Goal: Information Seeking & Learning: Learn about a topic

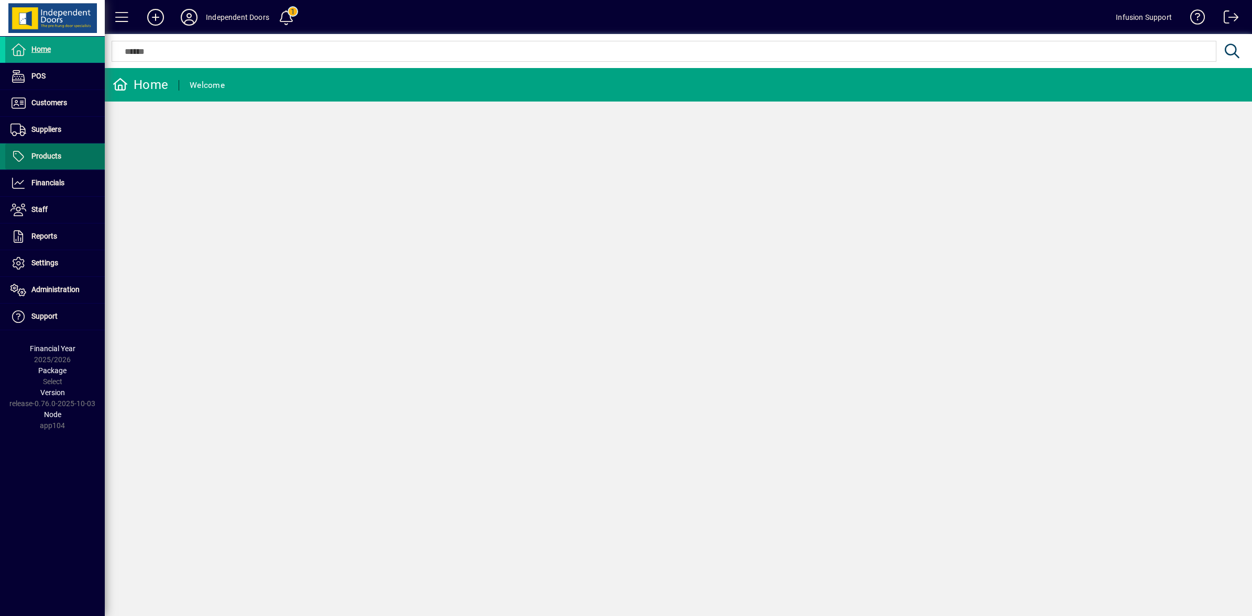
click at [42, 150] on span "Products" at bounding box center [33, 156] width 56 height 13
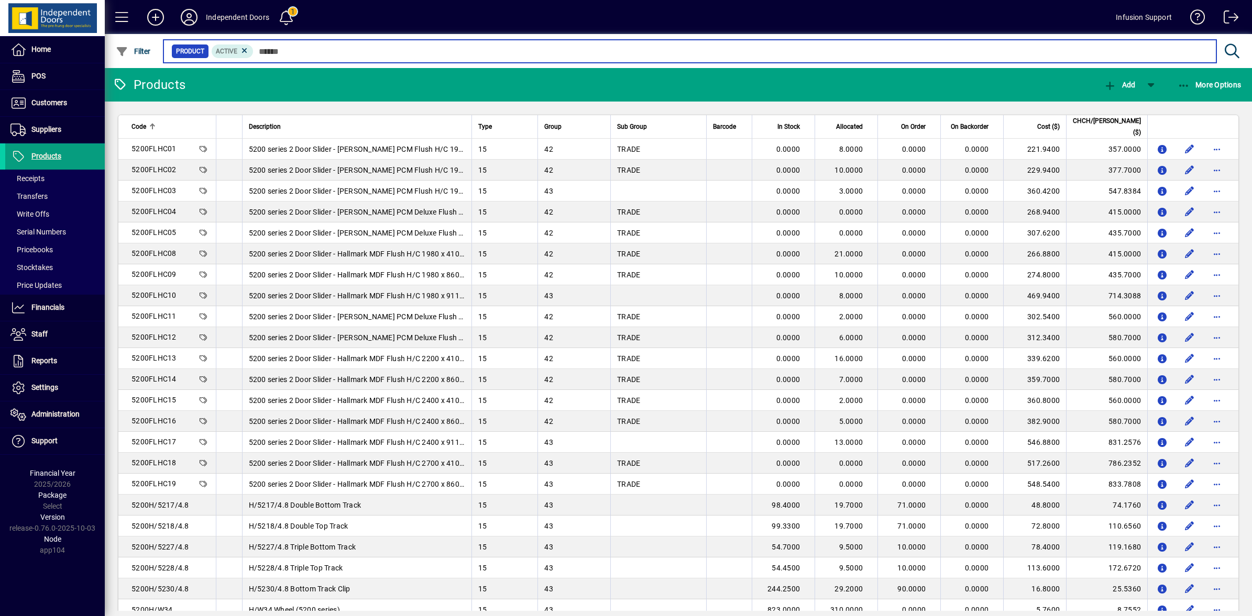
click at [294, 52] on input "text" at bounding box center [730, 51] width 954 height 15
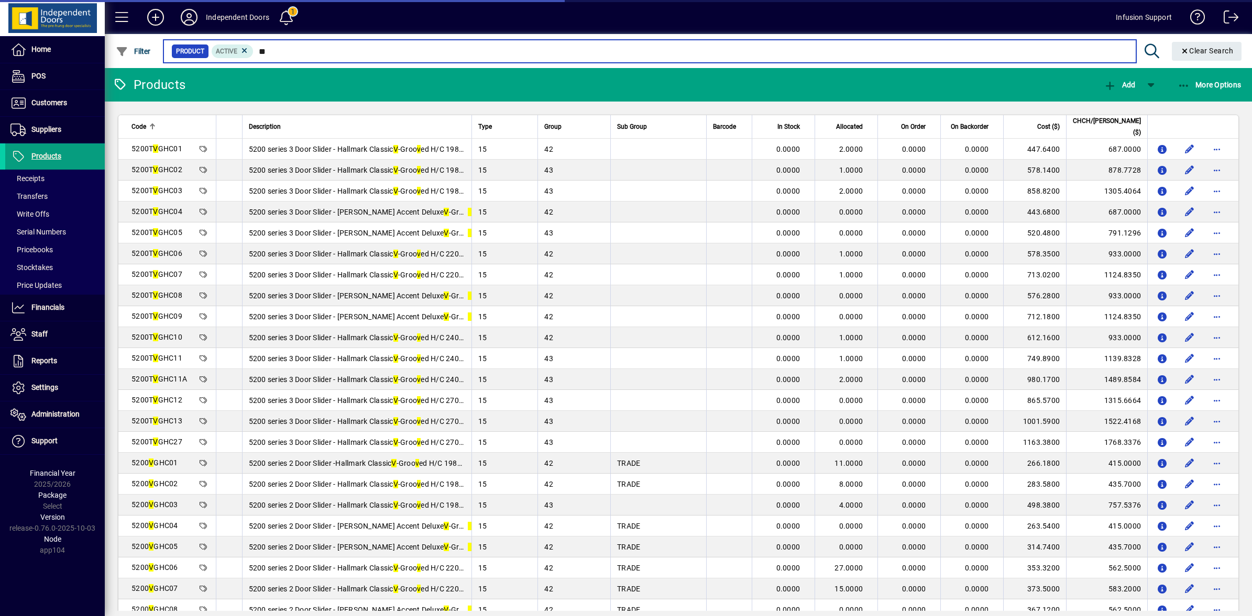
type input "*"
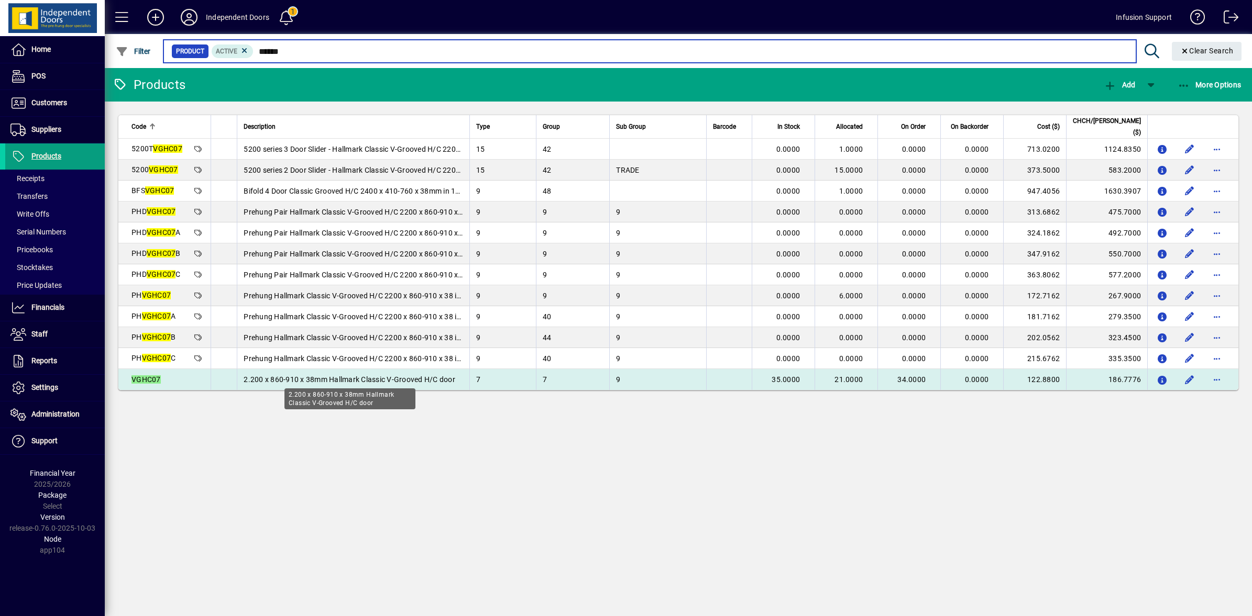
type input "******"
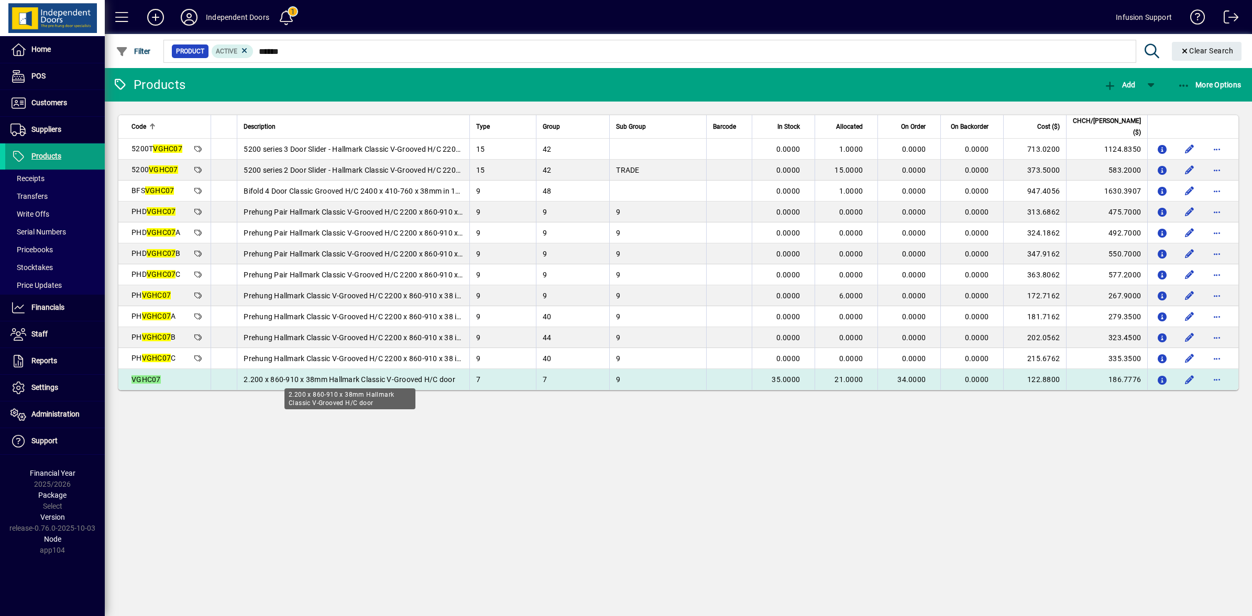
click at [344, 378] on span "2.200 x 860-910 x 38mm Hallmark Classic V-Grooved H/C door" at bounding box center [349, 379] width 212 height 8
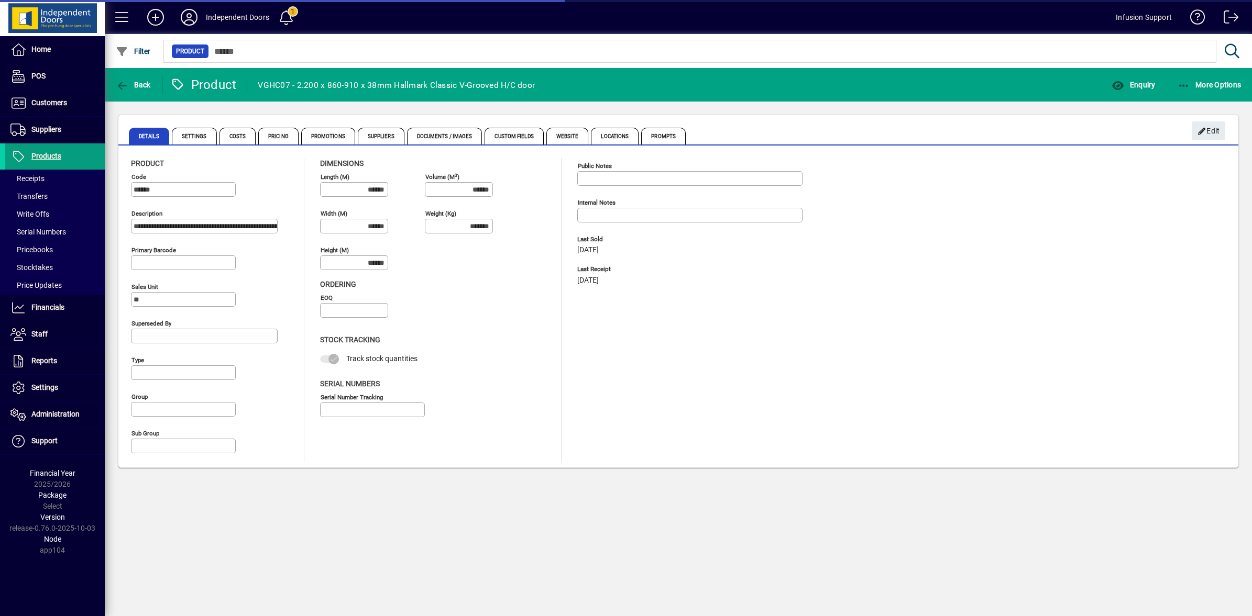
type input "**********"
type input "****"
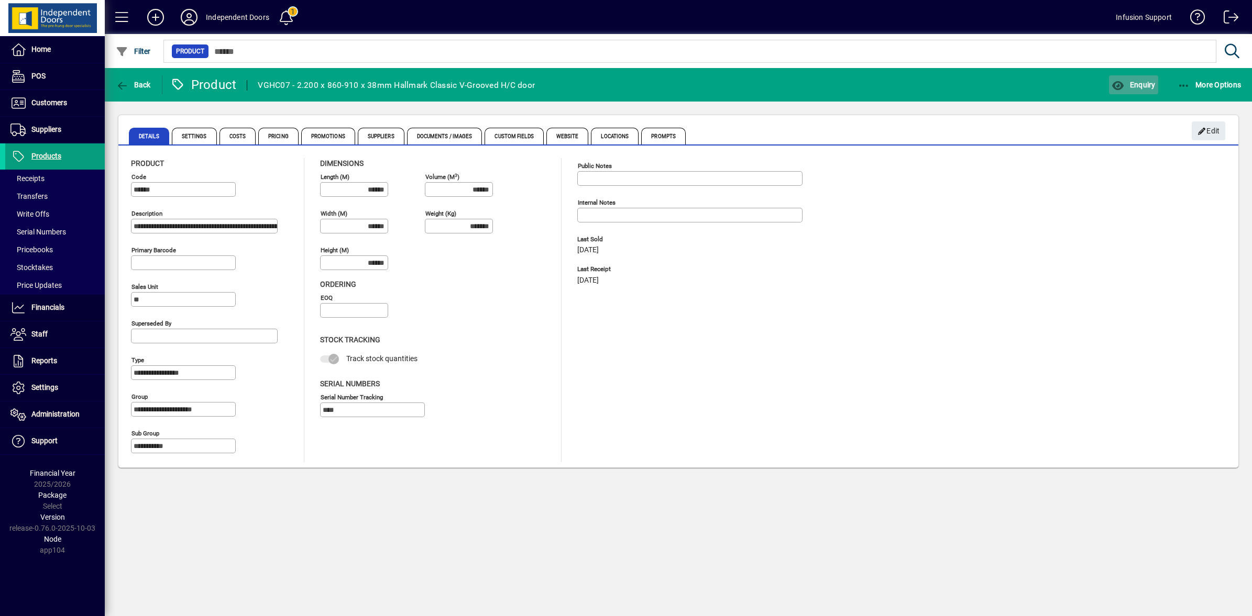
click at [1120, 79] on span "button" at bounding box center [1133, 84] width 49 height 25
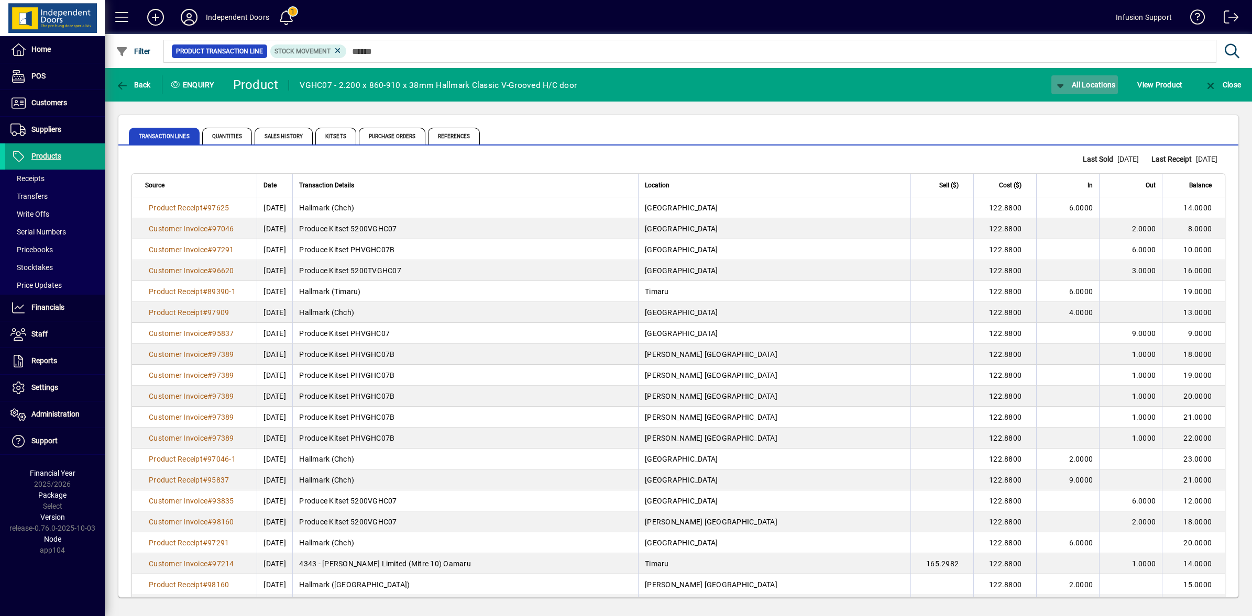
click at [1082, 86] on span "All Locations" at bounding box center [1085, 85] width 62 height 8
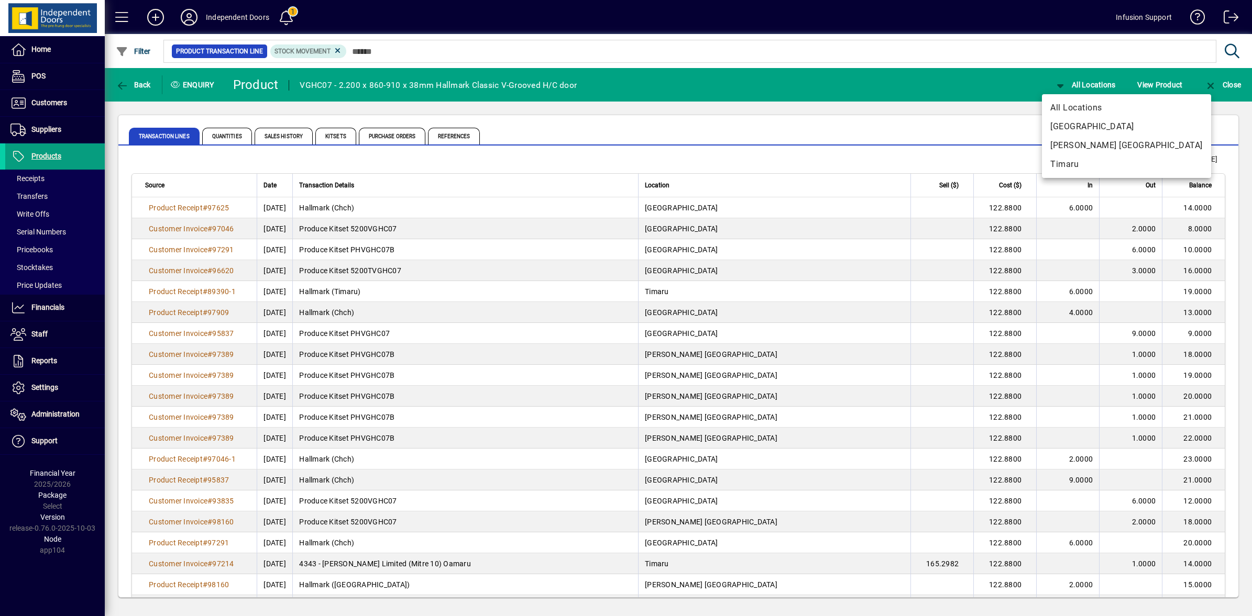
click at [226, 144] on div at bounding box center [626, 308] width 1252 height 616
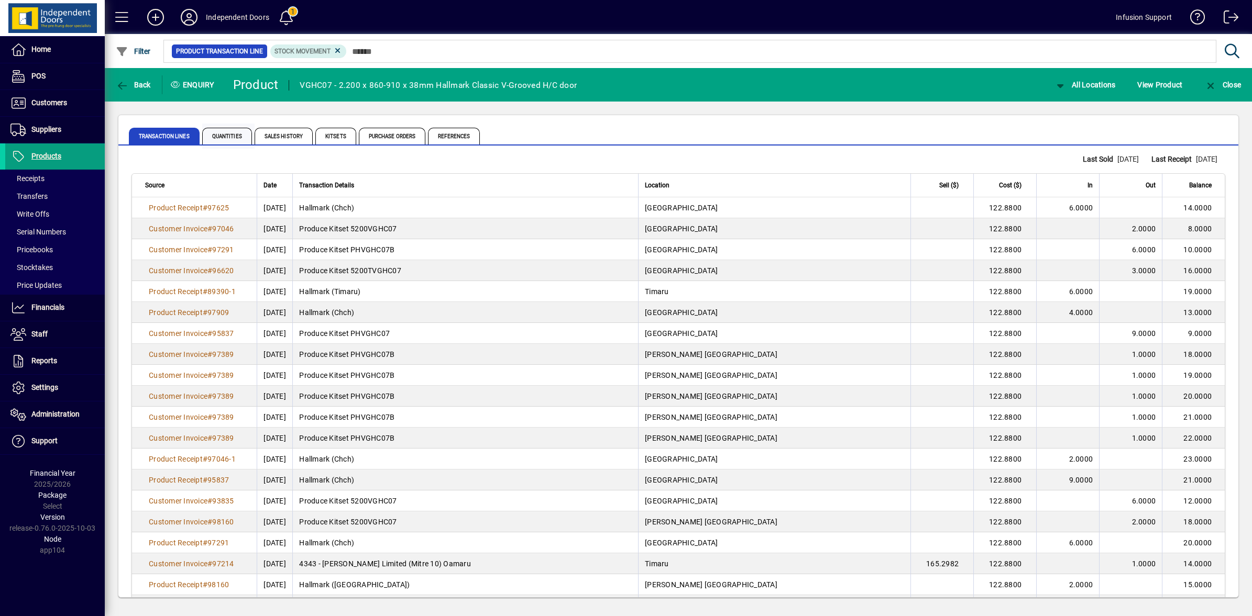
click at [227, 142] on span "Quantities" at bounding box center [227, 136] width 50 height 17
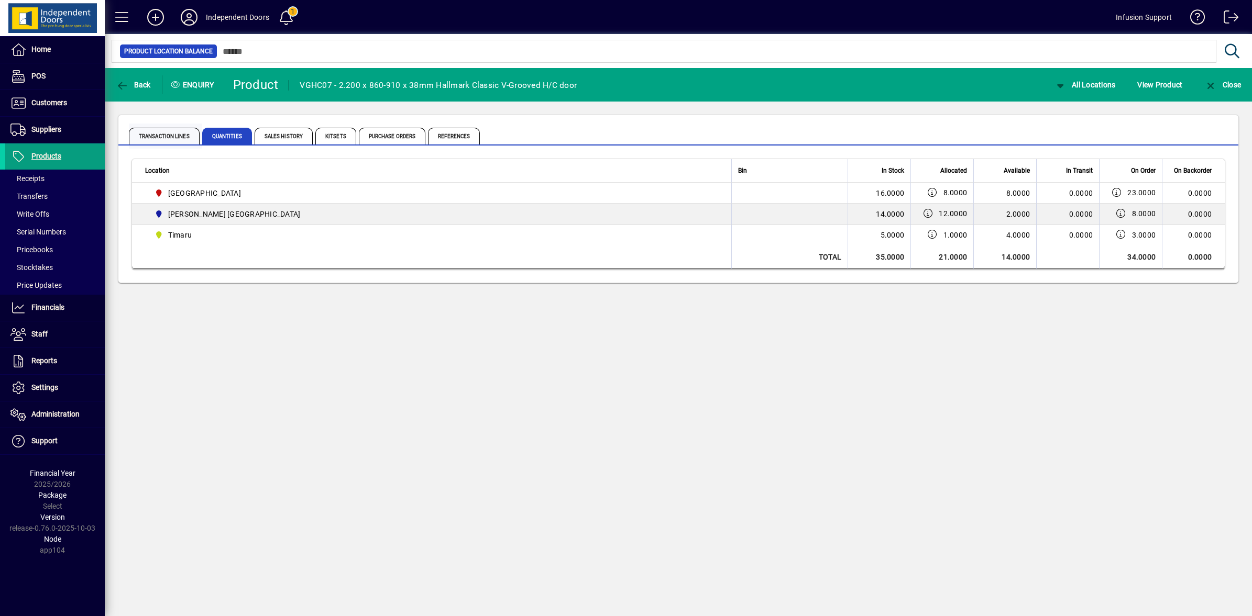
click at [150, 139] on span "Transaction Lines" at bounding box center [164, 136] width 71 height 17
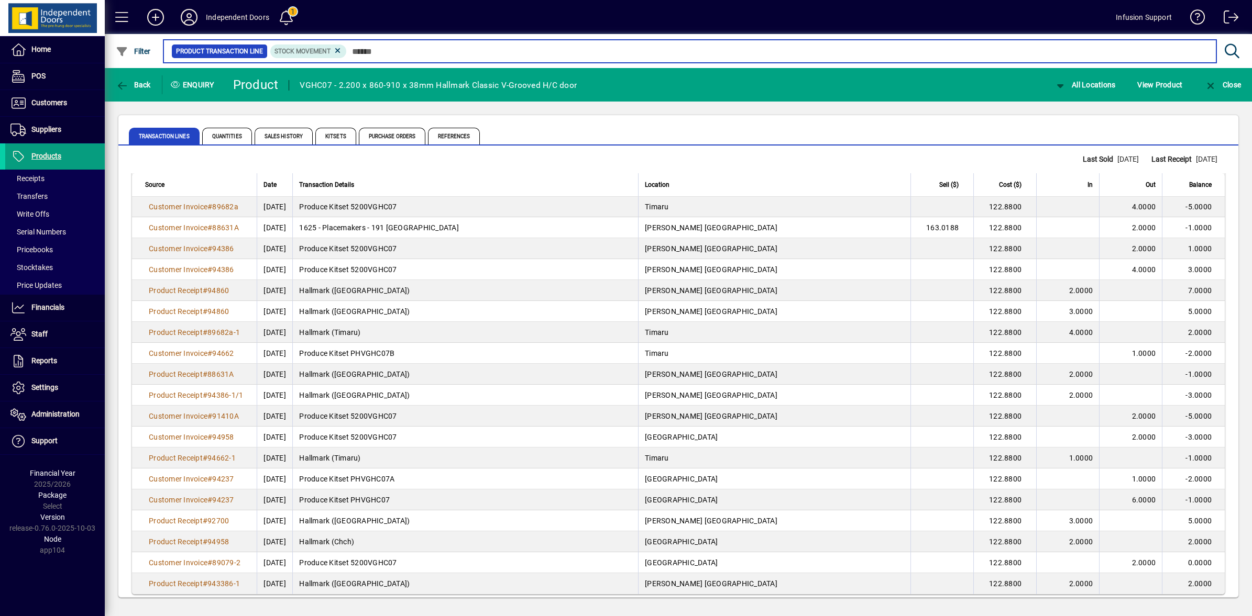
scroll to position [1737, 0]
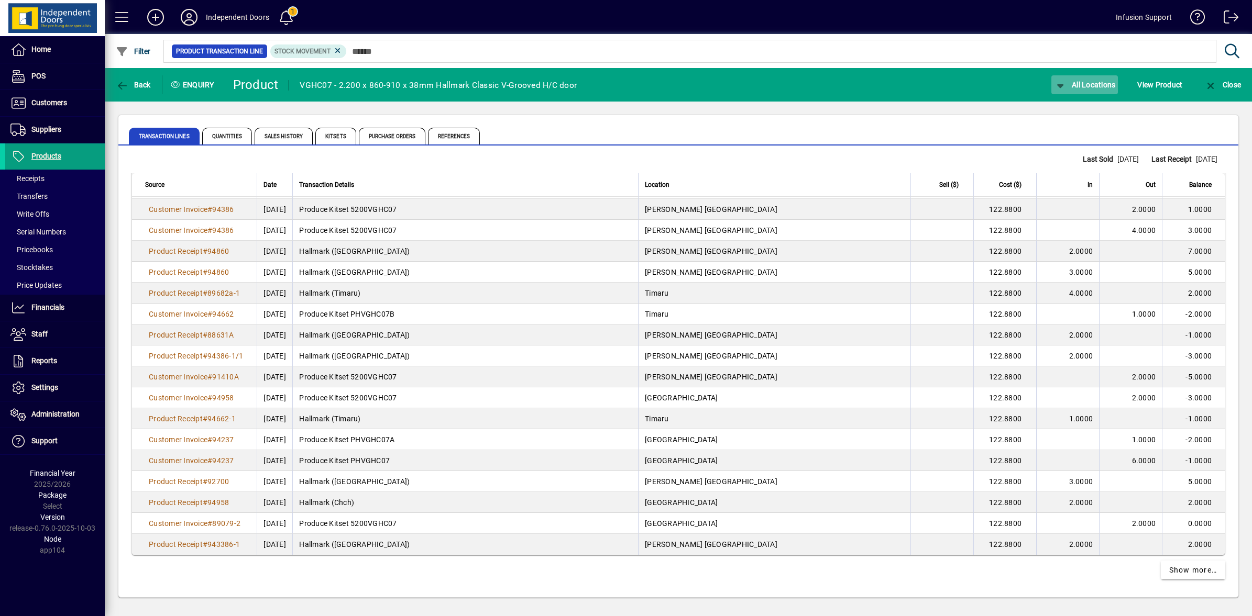
click at [1064, 88] on icon "button" at bounding box center [1060, 86] width 13 height 10
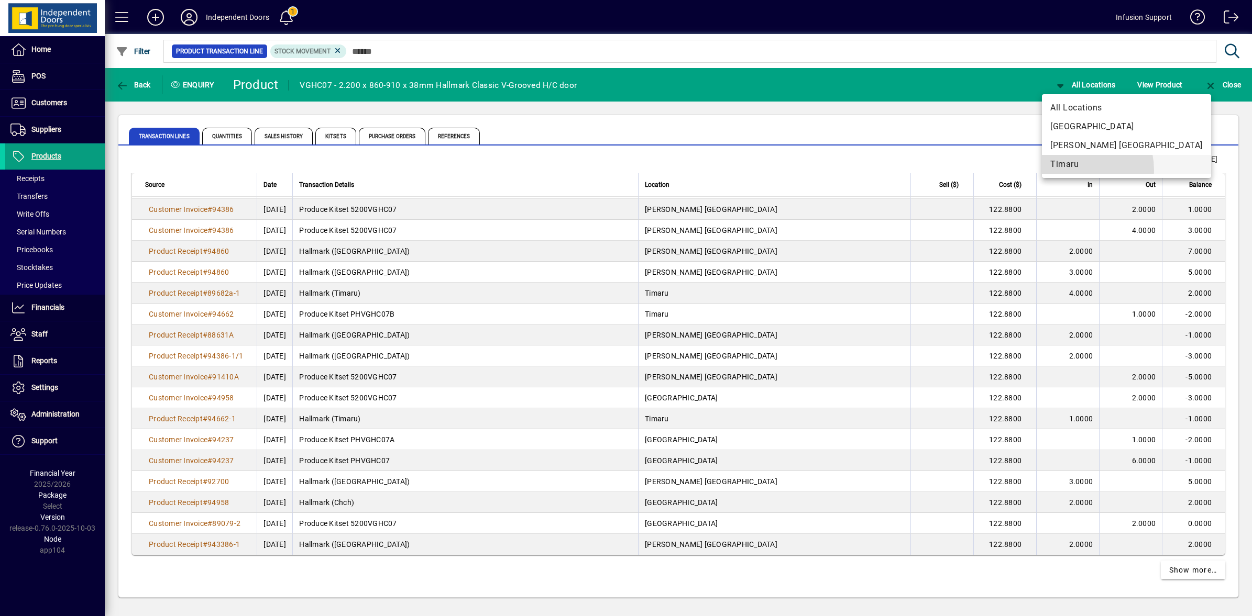
click at [1061, 171] on button "Timaru" at bounding box center [1126, 164] width 169 height 19
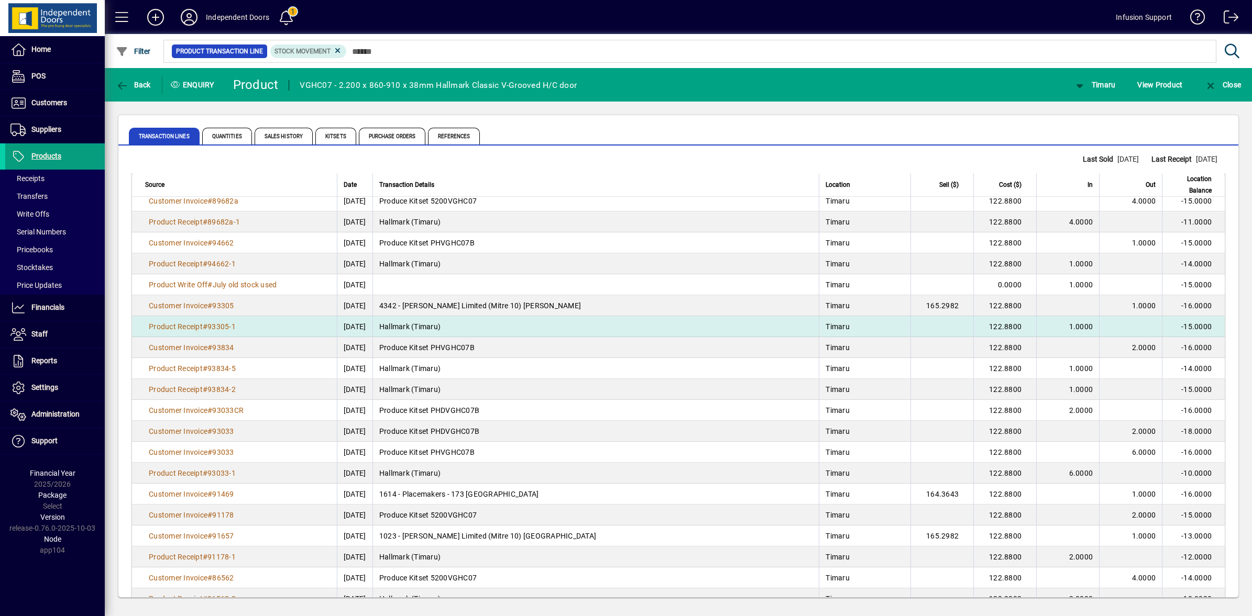
scroll to position [0, 0]
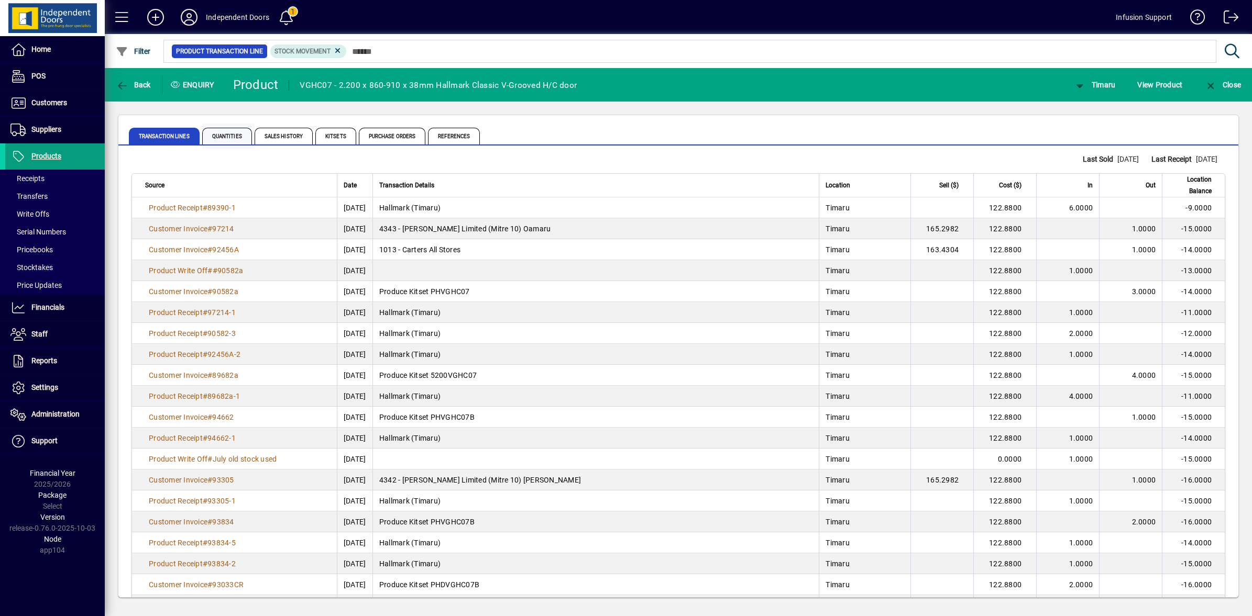
click at [228, 129] on span "Quantities" at bounding box center [227, 136] width 50 height 17
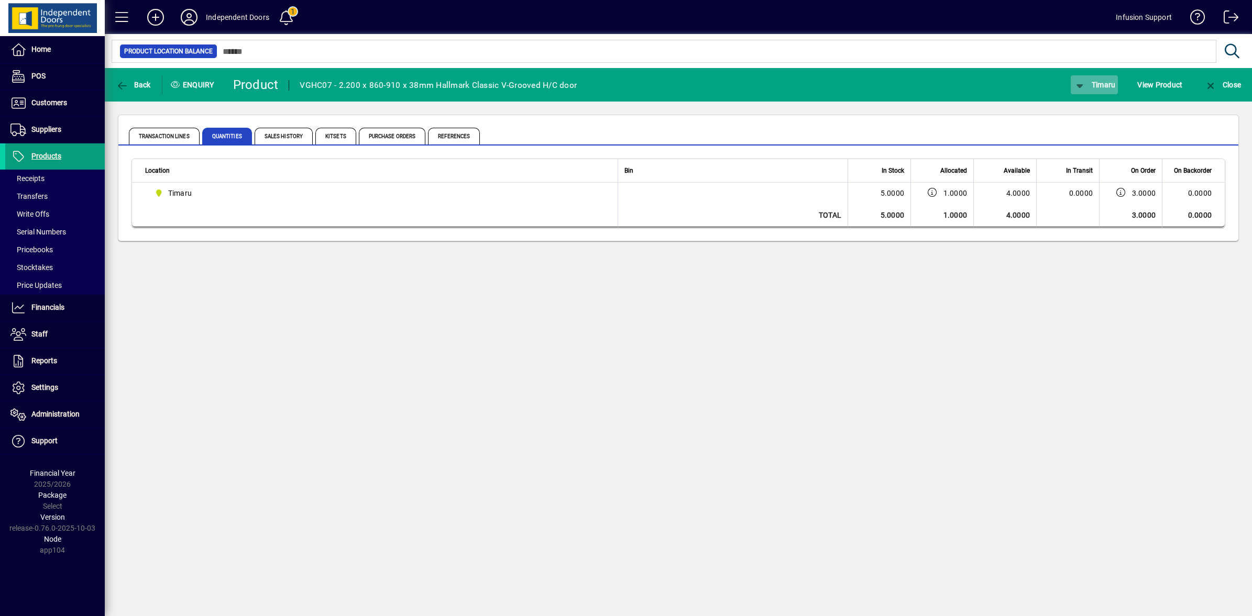
click at [1075, 81] on icon "button" at bounding box center [1079, 86] width 13 height 10
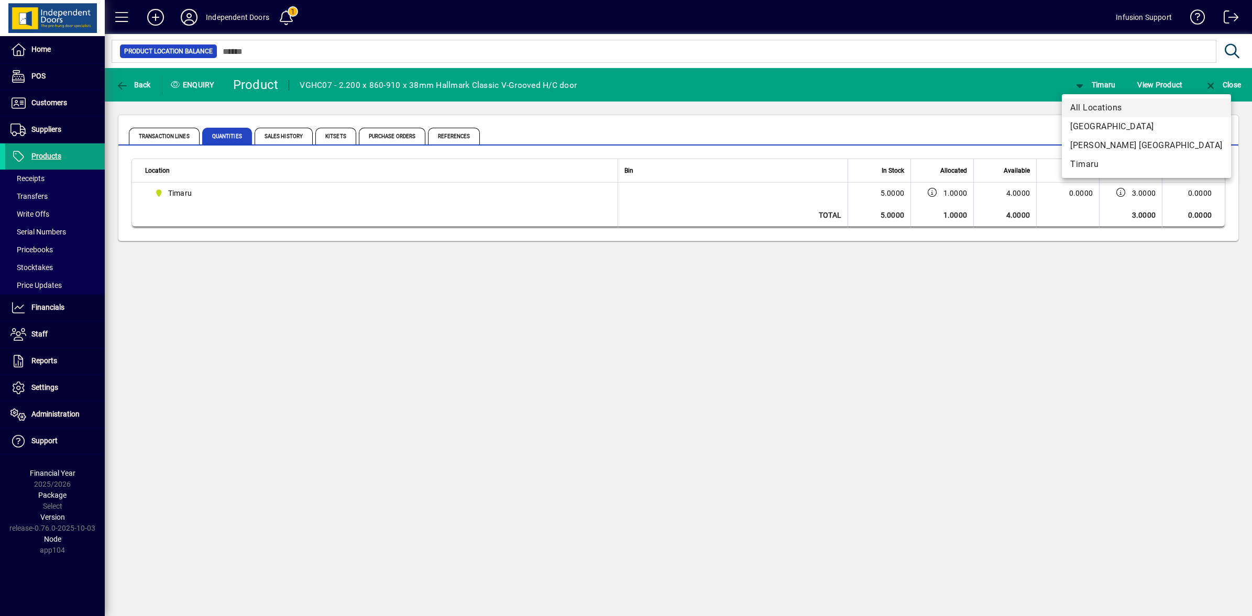
click at [1083, 113] on span "All Locations" at bounding box center [1146, 108] width 152 height 13
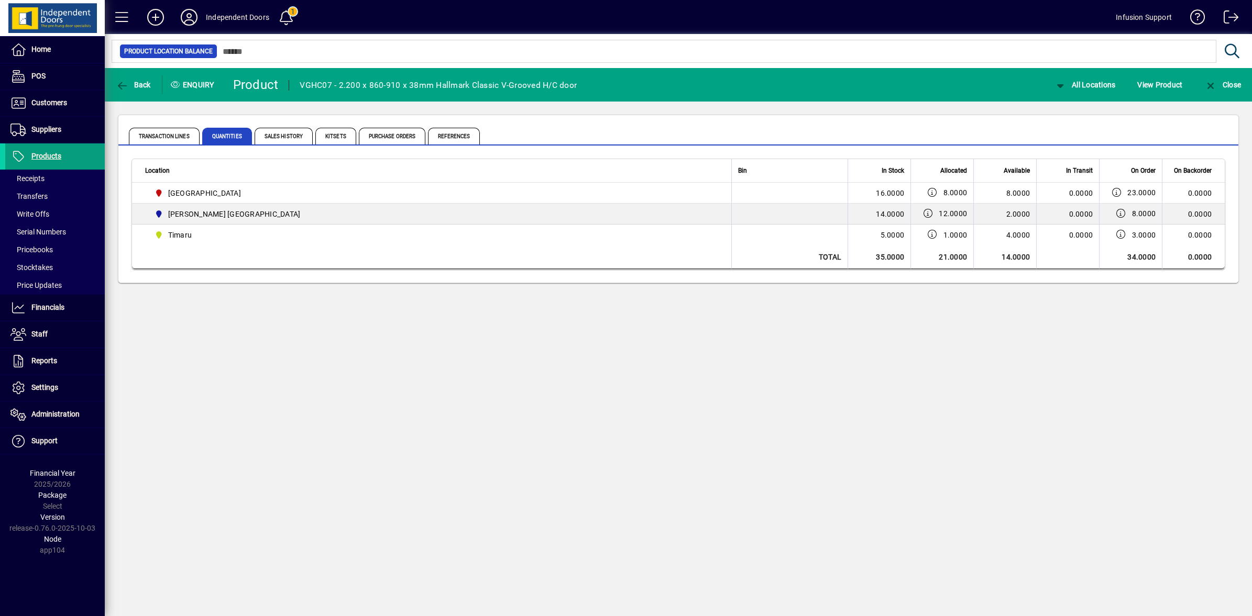
click at [359, 341] on div "Back Enquiry Product VGHC07 - 2.200 x 860-910 x 38mm Hallmark Classic V-Grooved…" at bounding box center [678, 342] width 1147 height 548
click at [31, 263] on span "Stocktakes" at bounding box center [31, 267] width 42 height 8
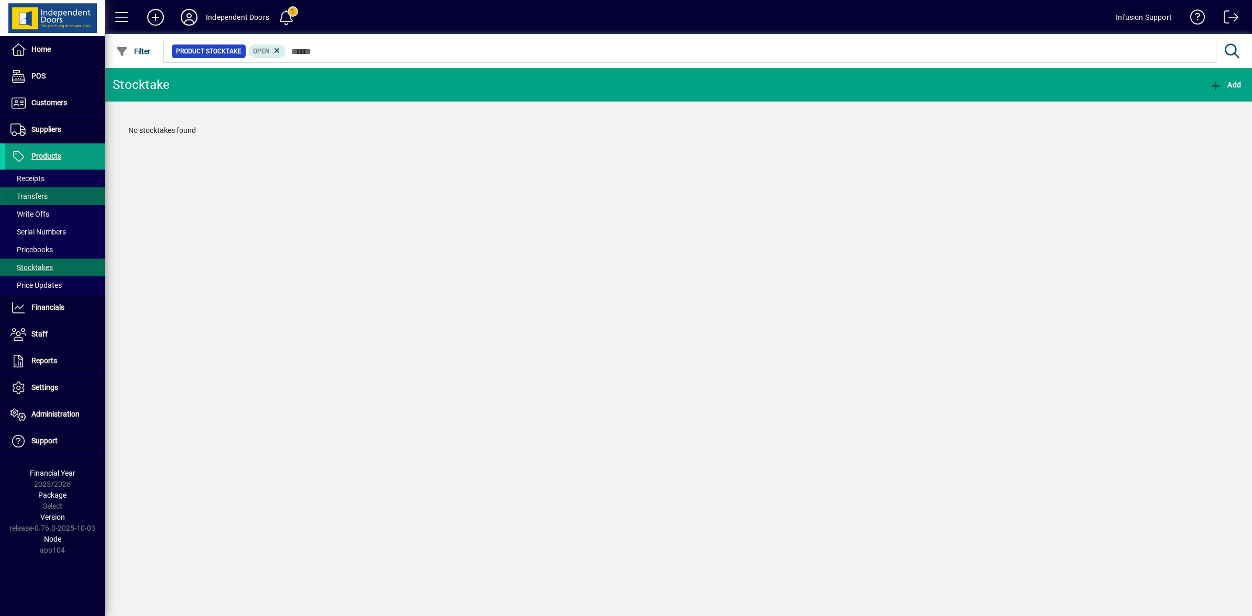
click at [30, 199] on span "Transfers" at bounding box center [28, 196] width 37 height 8
click at [42, 183] on span "Receipts" at bounding box center [24, 178] width 39 height 11
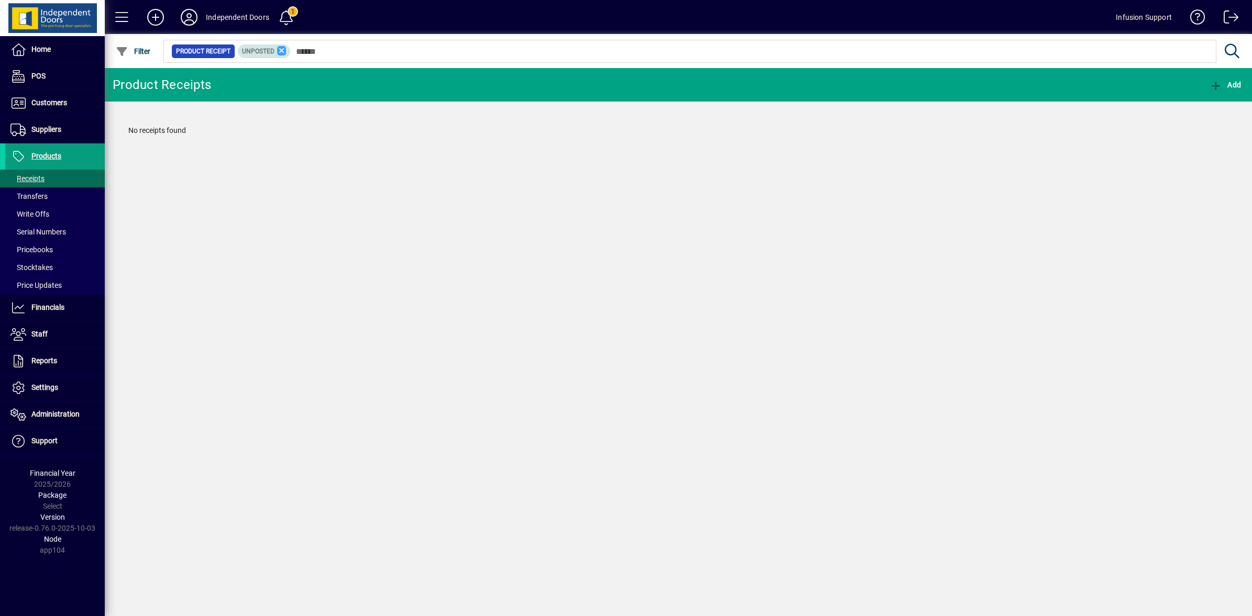
click at [281, 52] on icon at bounding box center [281, 50] width 9 height 9
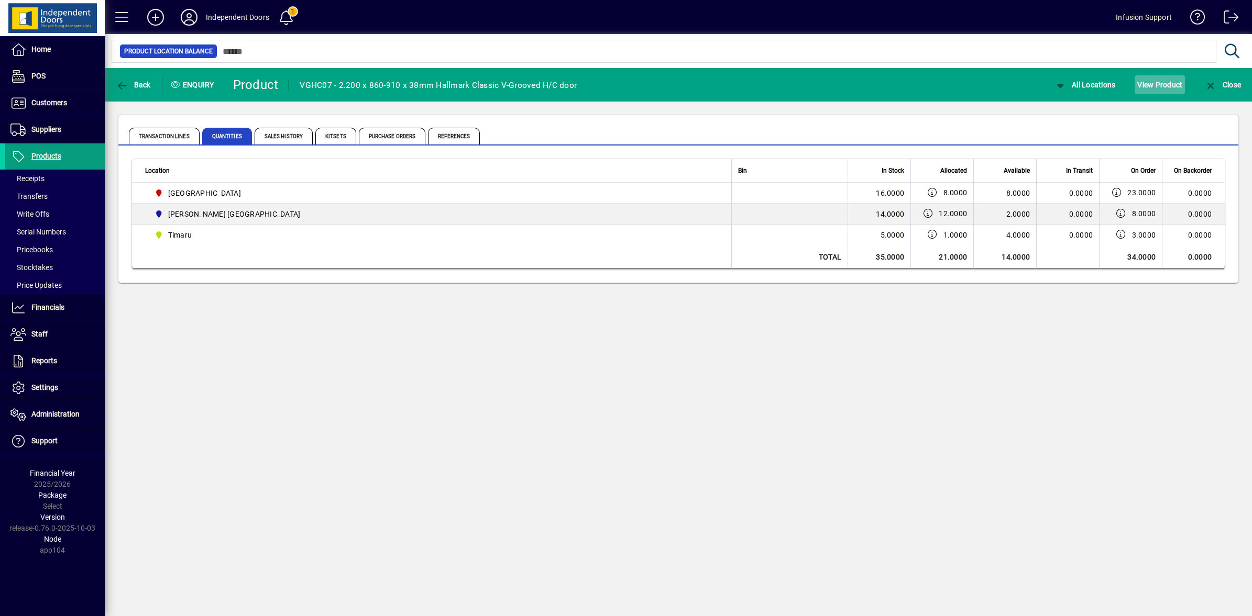
click at [1155, 82] on span "View Product" at bounding box center [1159, 84] width 45 height 17
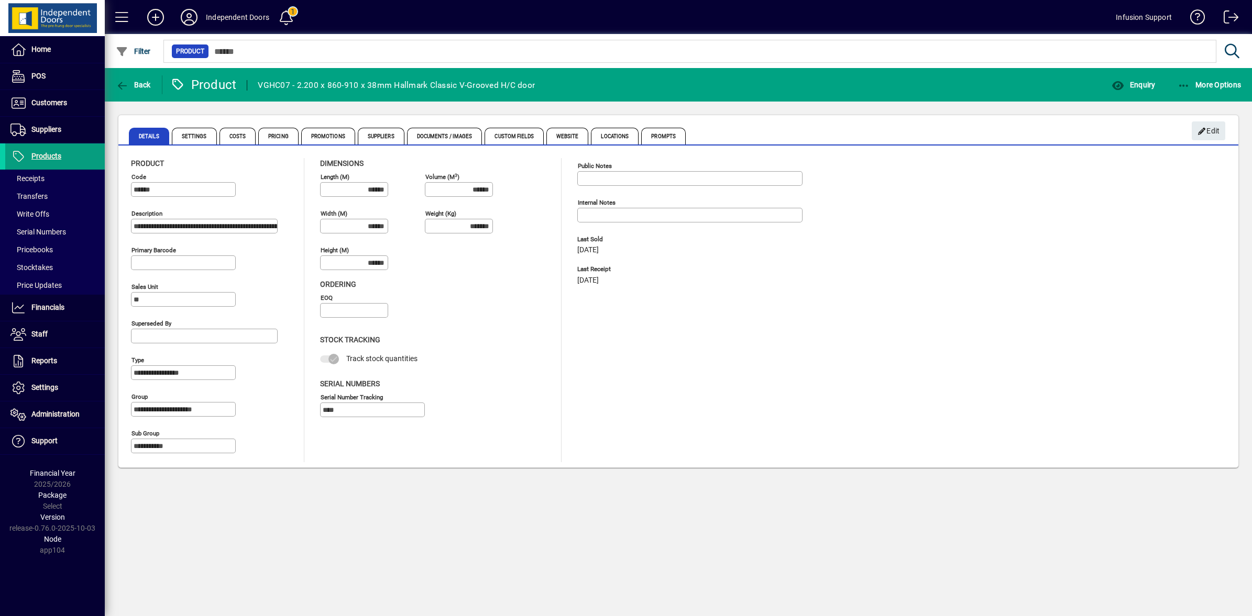
click at [1225, 132] on mat-tab-group "Details Settings Costs Pricing Promotions Suppliers Documents / Images Custom F…" at bounding box center [678, 135] width 1120 height 22
click at [1205, 134] on icon "button" at bounding box center [1201, 131] width 9 height 7
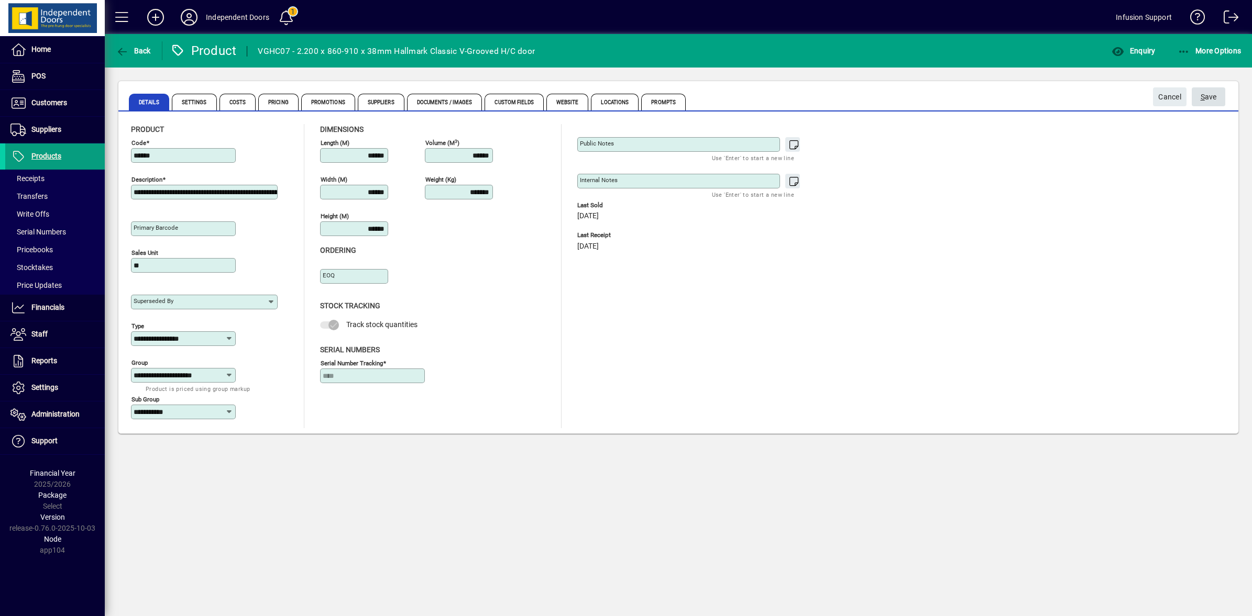
click at [1216, 94] on span "submit" at bounding box center [1208, 96] width 34 height 25
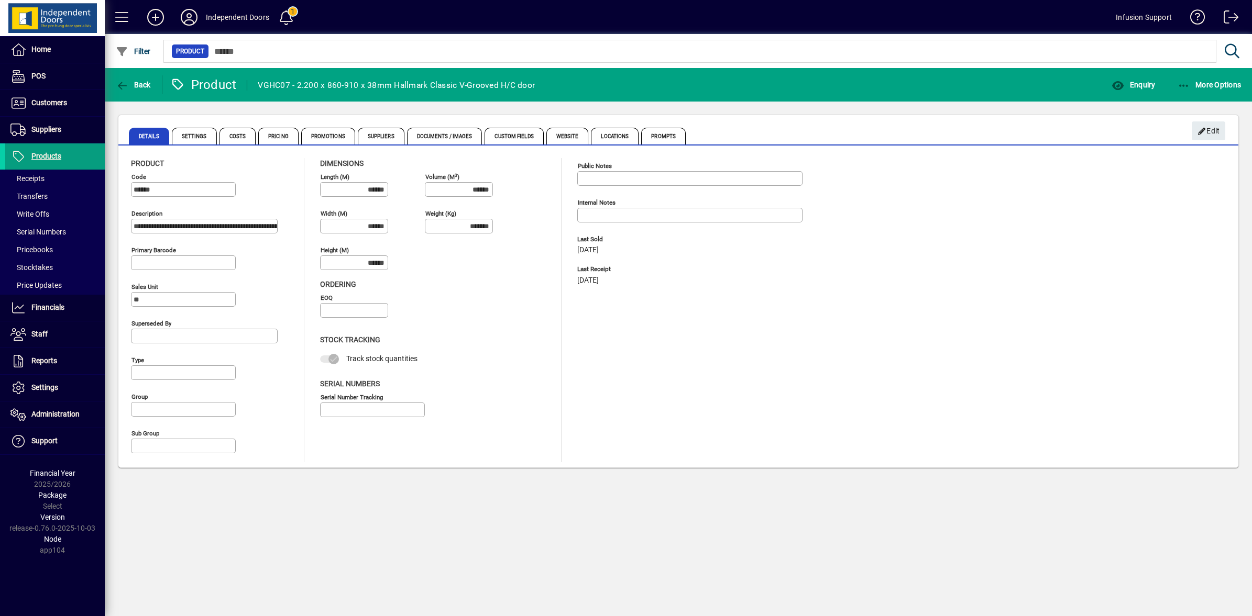
type input "**********"
type input "****"
click at [119, 84] on icon "button" at bounding box center [122, 86] width 13 height 10
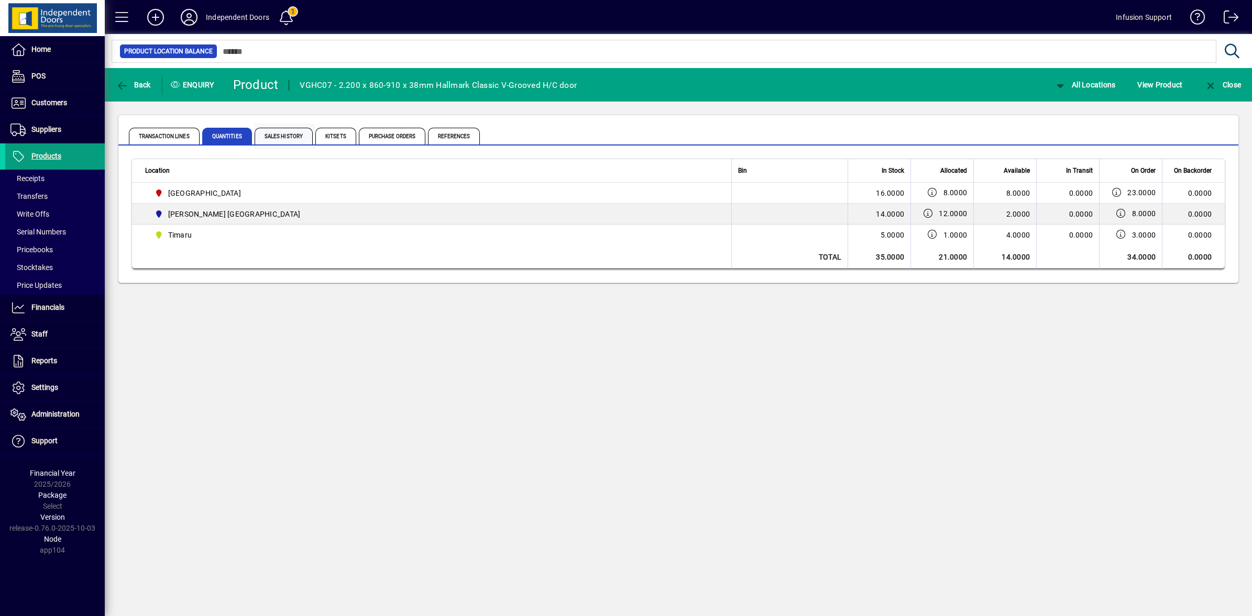
click at [284, 140] on span "Sales History" at bounding box center [283, 136] width 58 height 17
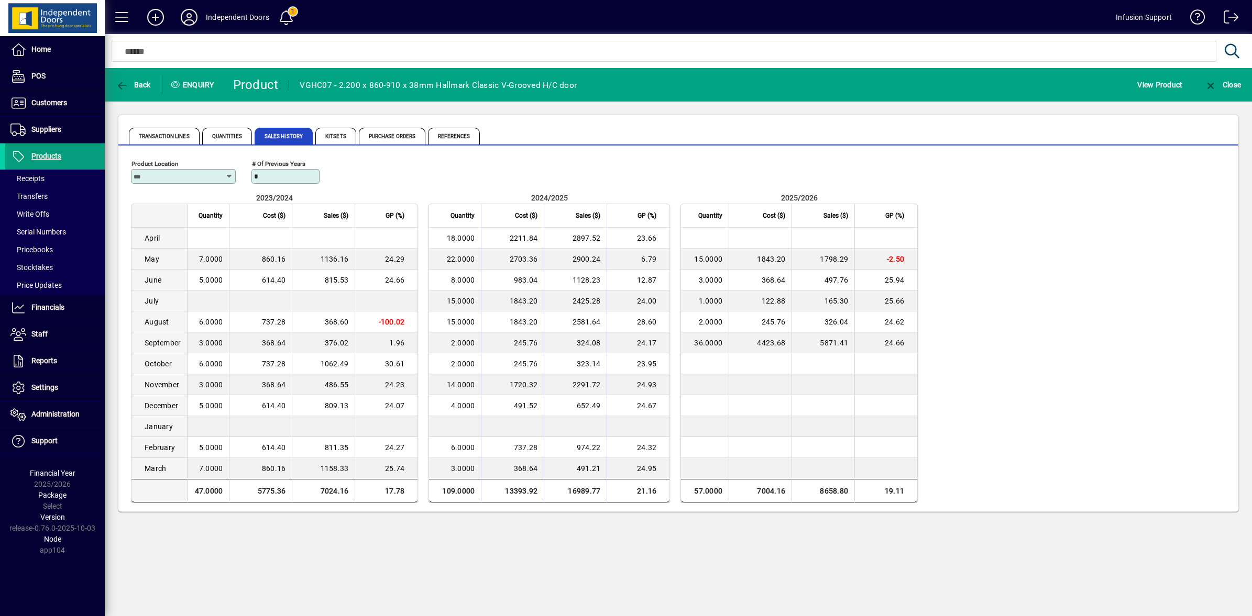
click at [229, 179] on div "Product Location" at bounding box center [183, 176] width 105 height 15
click at [156, 254] on div "Timaru" at bounding box center [207, 257] width 136 height 11
type input "******"
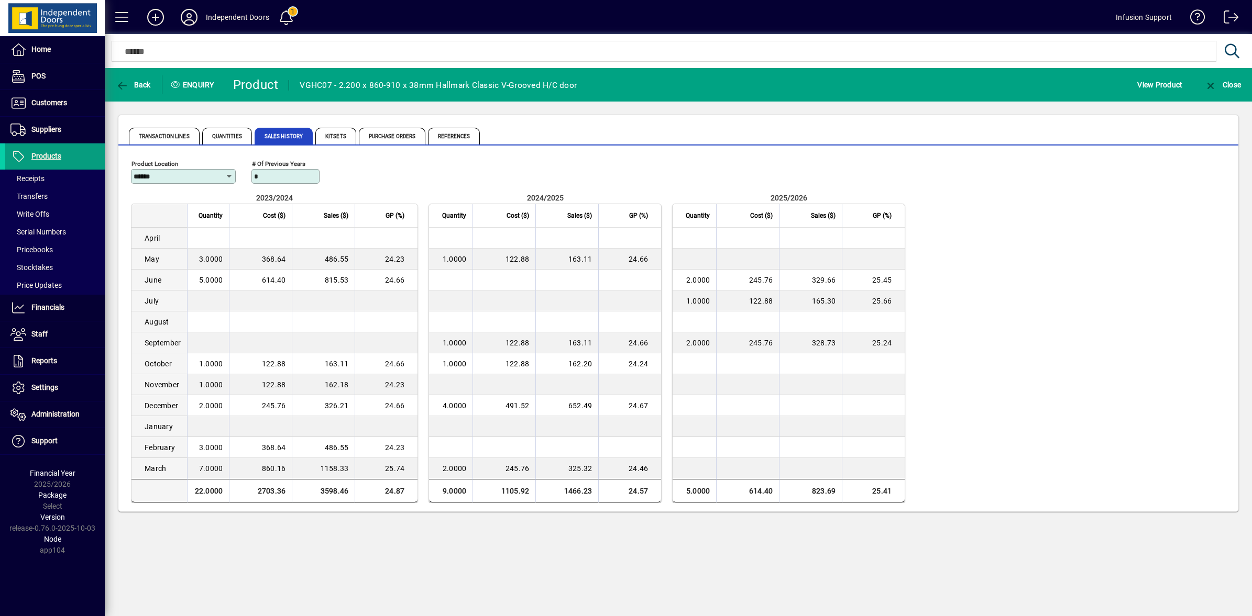
click at [262, 166] on mat-label "# of previous years" at bounding box center [278, 163] width 53 height 7
click at [262, 172] on input "*" at bounding box center [286, 176] width 65 height 8
click at [200, 179] on input "******" at bounding box center [180, 176] width 92 height 8
click at [408, 170] on div "Product Location ****** # of previous years *" at bounding box center [678, 174] width 1094 height 37
click at [223, 141] on span "Quantities" at bounding box center [227, 136] width 50 height 17
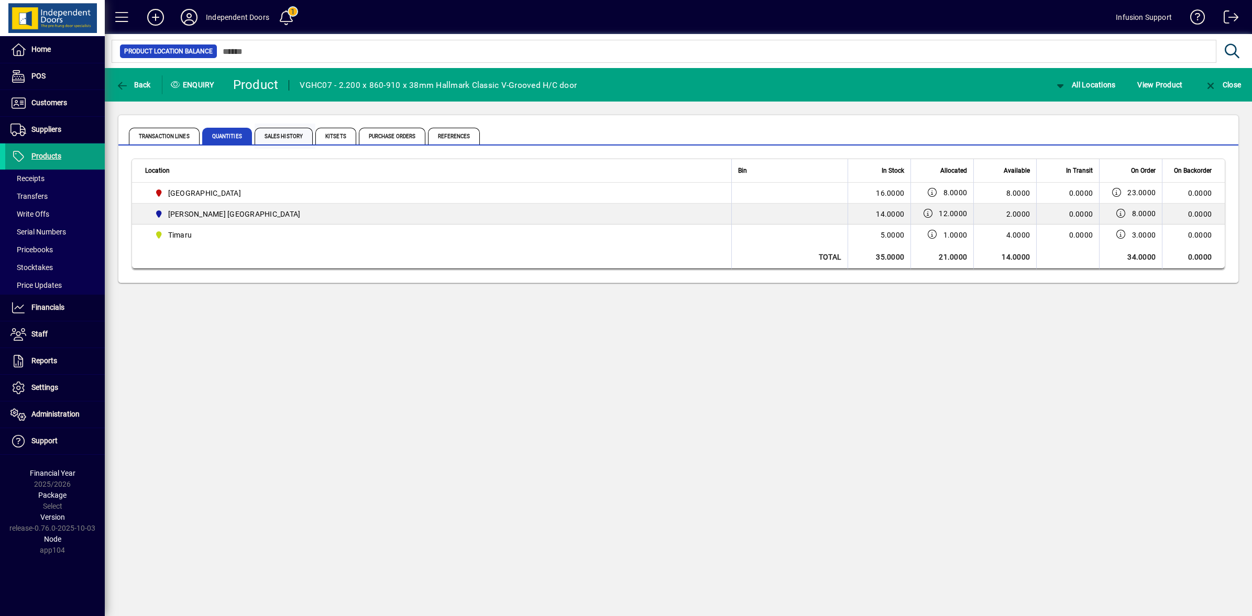
click at [298, 135] on span "Sales History" at bounding box center [283, 136] width 58 height 17
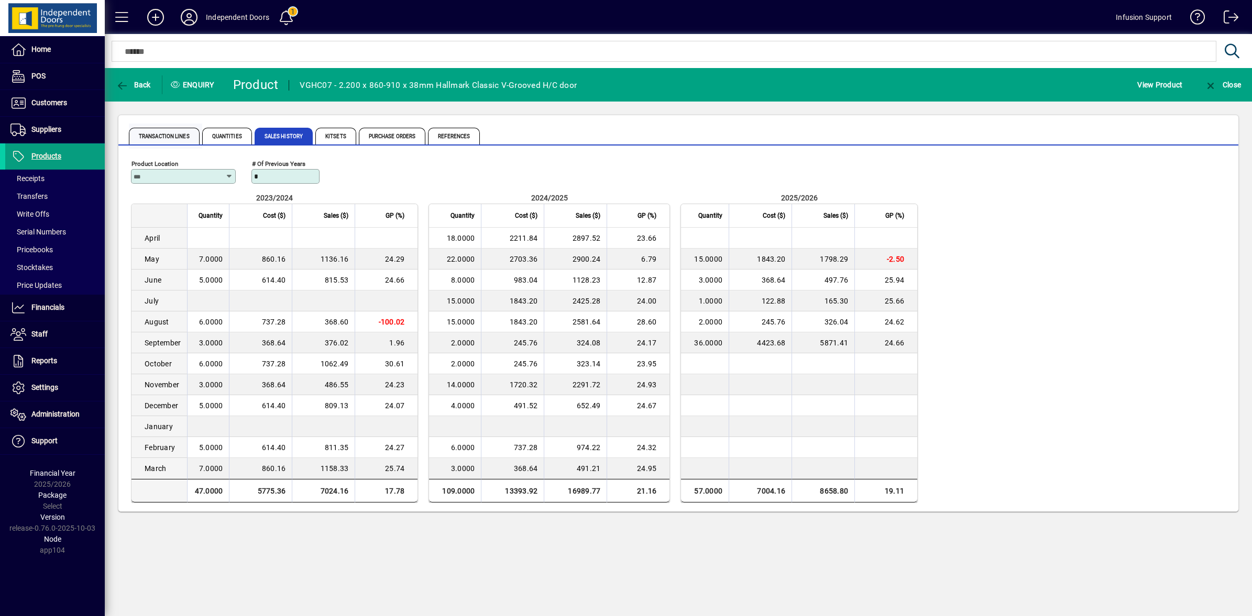
click at [178, 136] on span "Transaction Lines" at bounding box center [164, 136] width 71 height 17
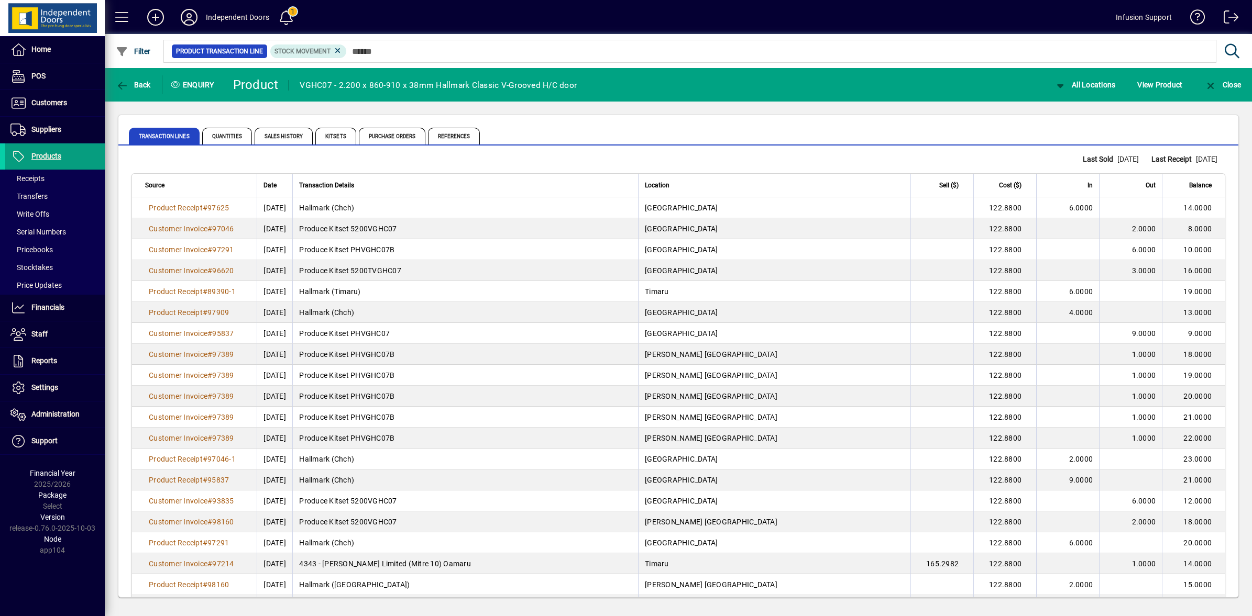
drag, startPoint x: 1079, startPoint y: 64, endPoint x: 1058, endPoint y: 69, distance: 21.6
click at [1058, 69] on mat-drawer-content "Independent Doors 1 Infusion Support Filter Product Transaction Line Stock move…" at bounding box center [678, 308] width 1147 height 616
drag, startPoint x: 1058, startPoint y: 69, endPoint x: 1055, endPoint y: 90, distance: 21.1
click at [1053, 90] on span "button" at bounding box center [1084, 84] width 67 height 25
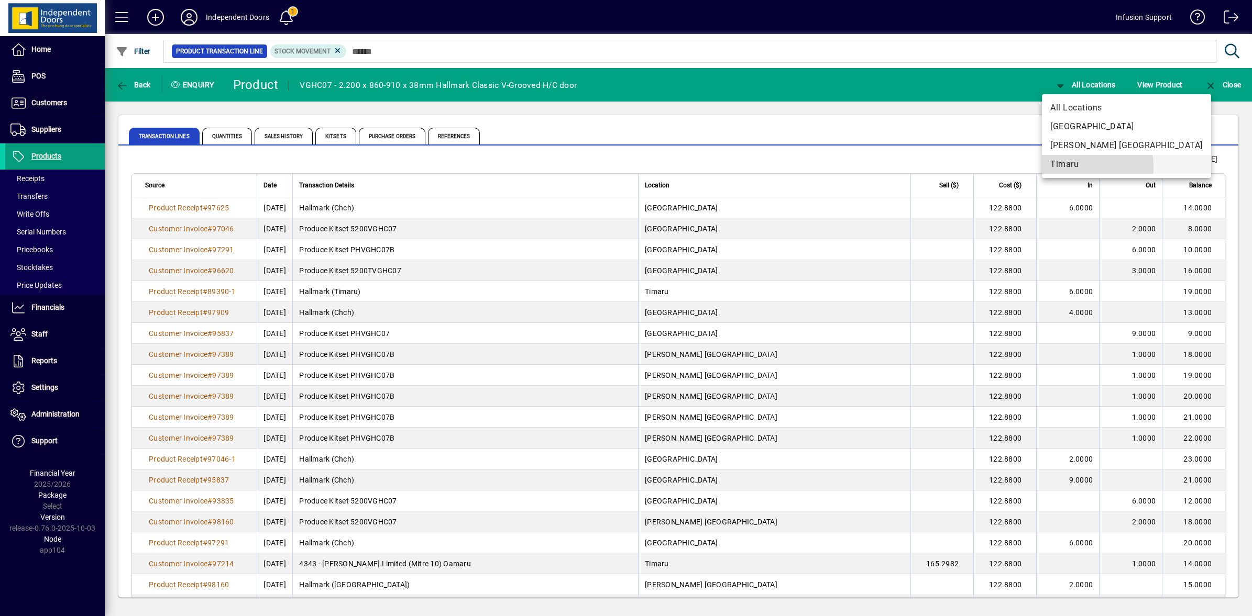
click at [1066, 168] on span "Timaru" at bounding box center [1126, 164] width 152 height 13
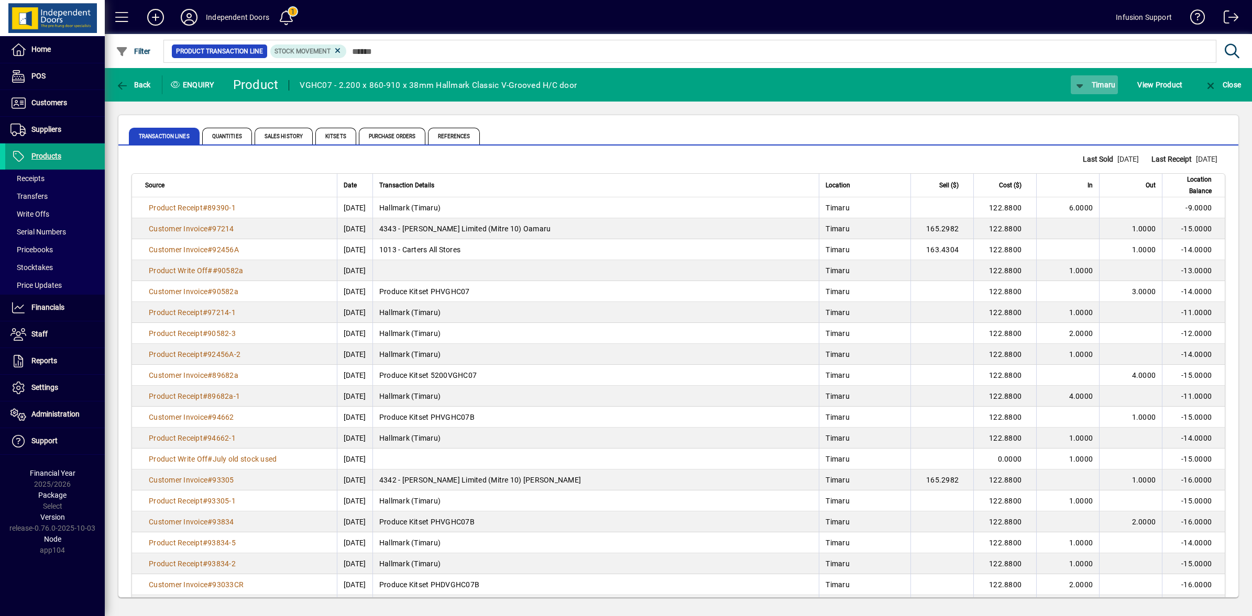
click at [1098, 89] on span "button" at bounding box center [1093, 84] width 47 height 25
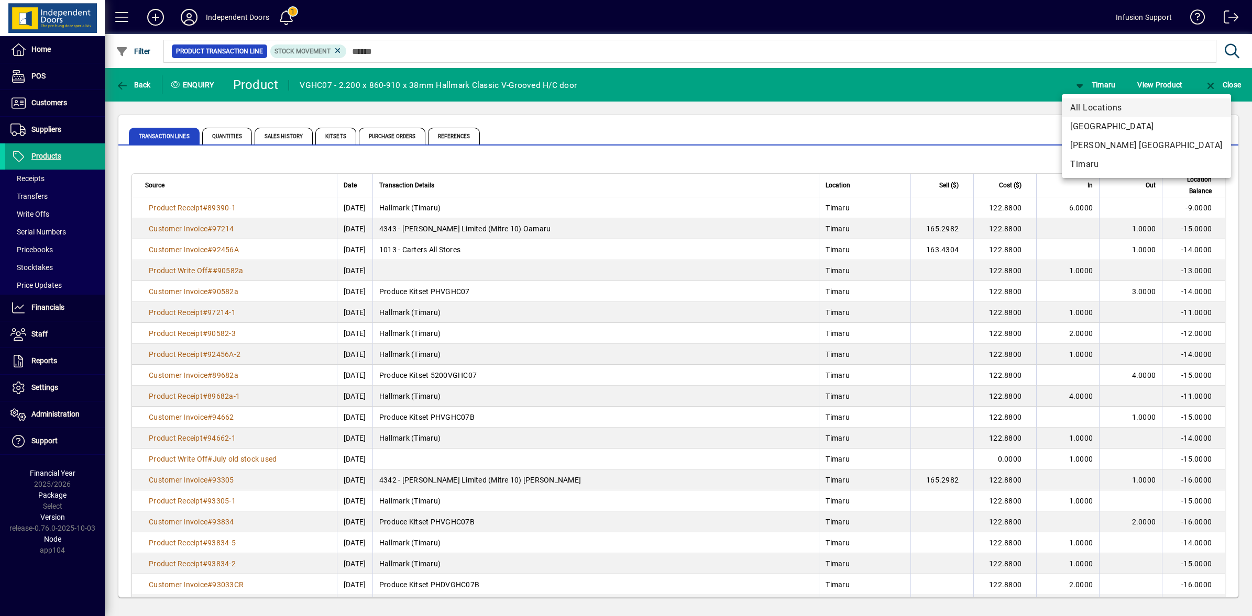
click at [1075, 111] on span "All Locations" at bounding box center [1146, 108] width 152 height 13
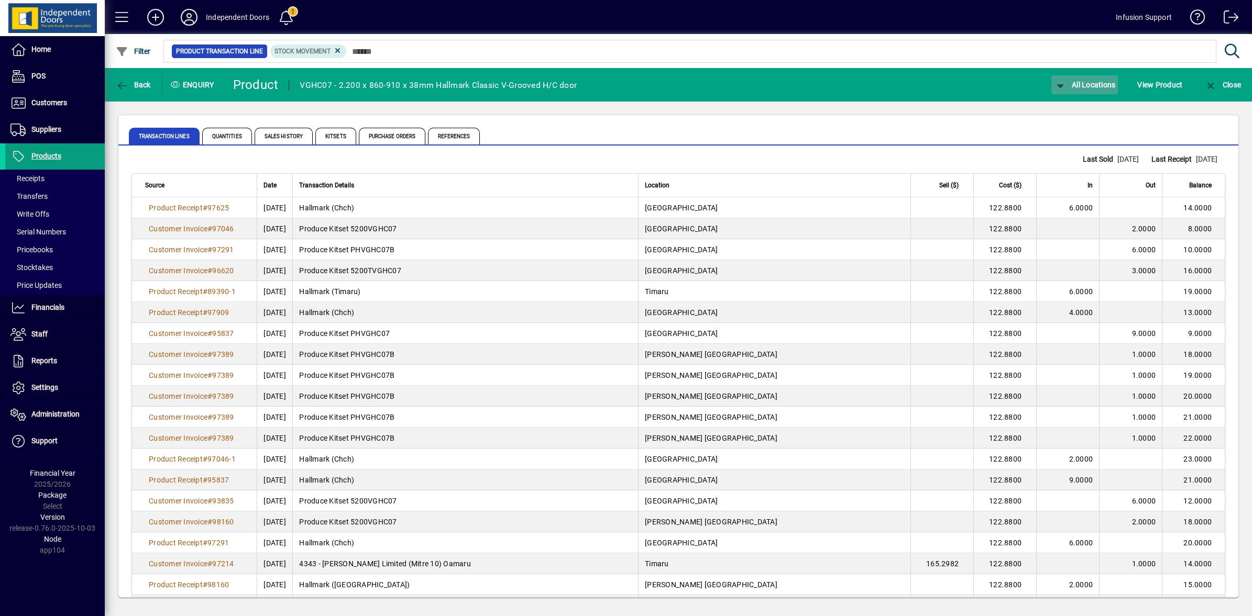
click at [1079, 86] on span "All Locations" at bounding box center [1085, 85] width 62 height 8
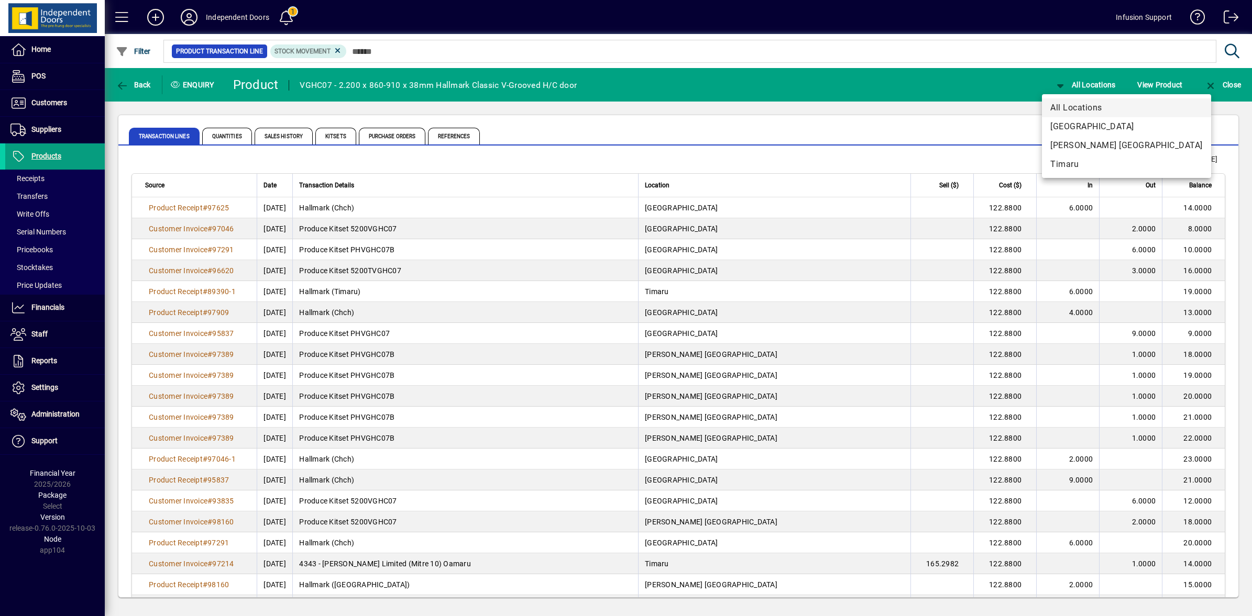
click at [1075, 106] on span "All Locations" at bounding box center [1126, 108] width 152 height 13
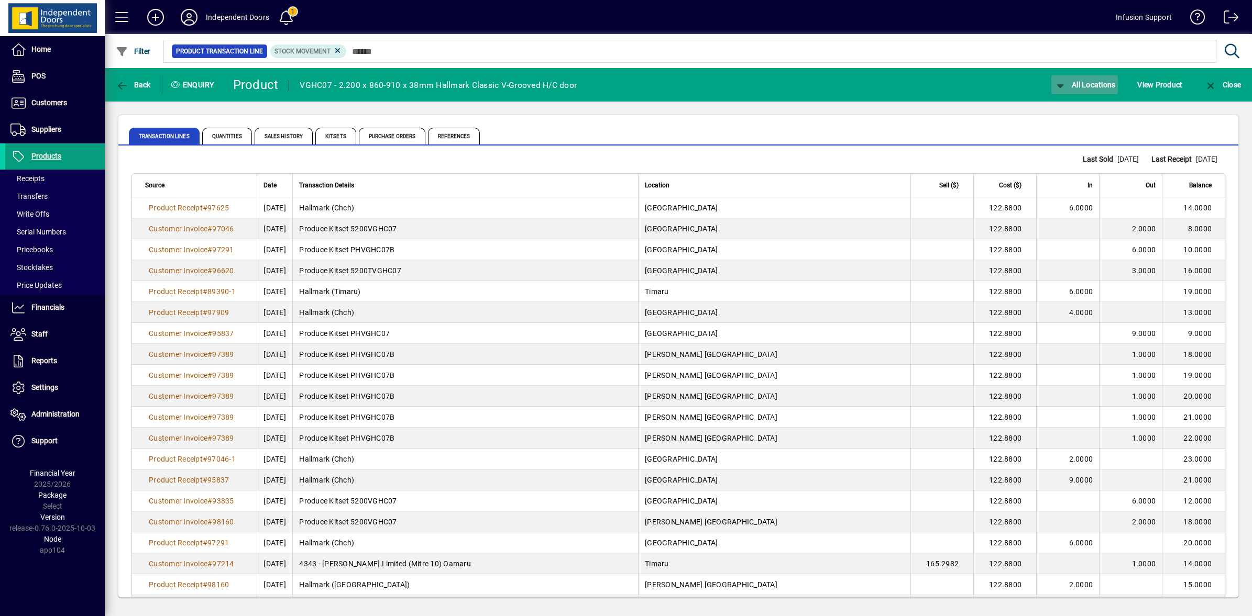
click at [1069, 90] on span "button" at bounding box center [1084, 84] width 67 height 25
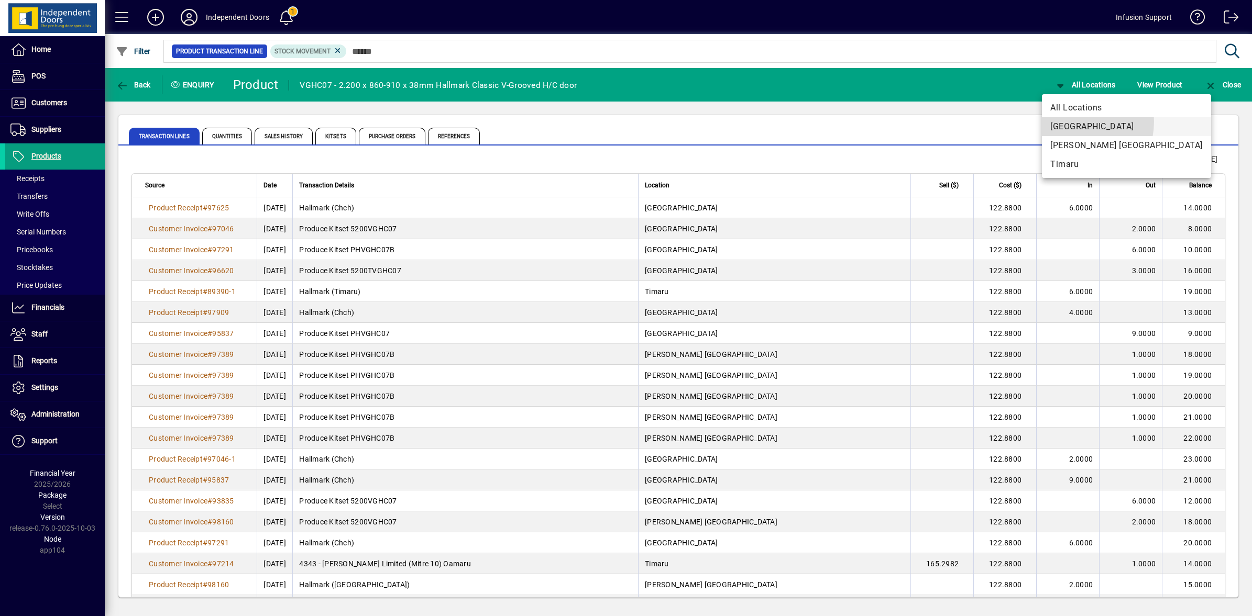
click at [1069, 121] on span "[GEOGRAPHIC_DATA]" at bounding box center [1126, 126] width 152 height 13
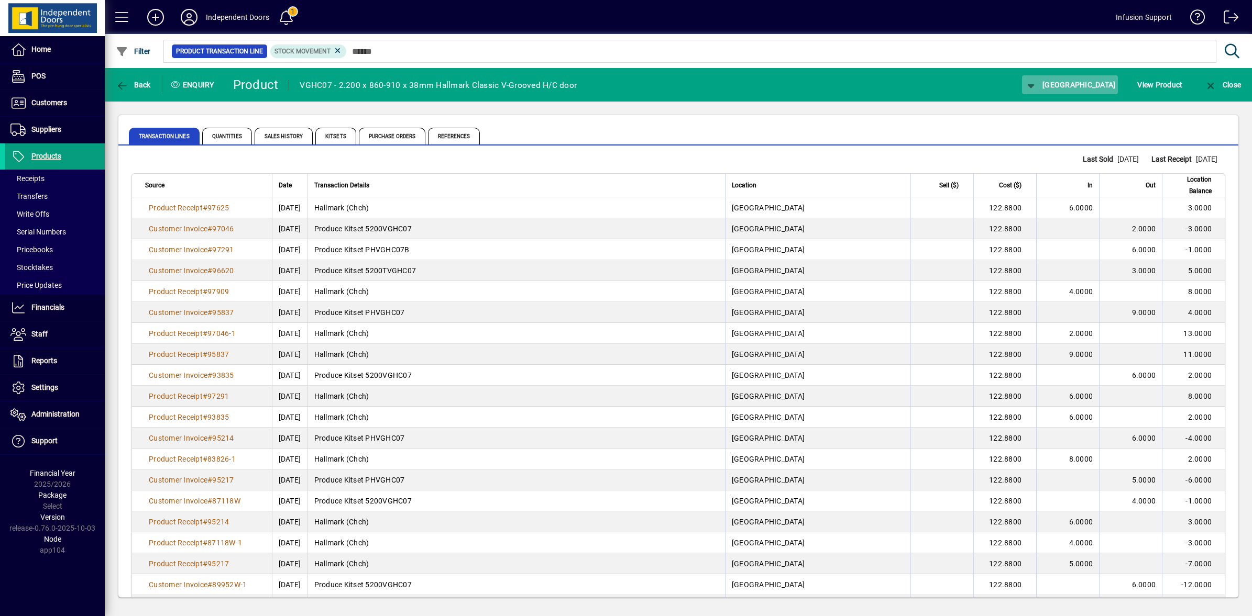
click at [1069, 89] on span "button" at bounding box center [1070, 84] width 96 height 25
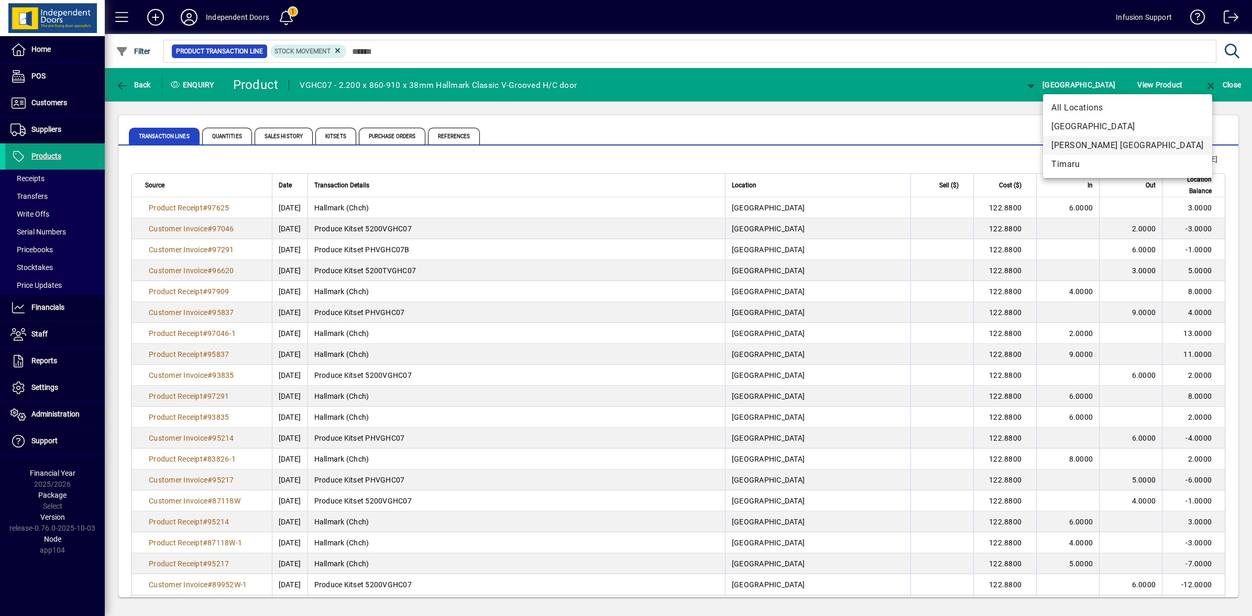
click at [1071, 144] on span "[PERSON_NAME] [GEOGRAPHIC_DATA]" at bounding box center [1127, 145] width 152 height 13
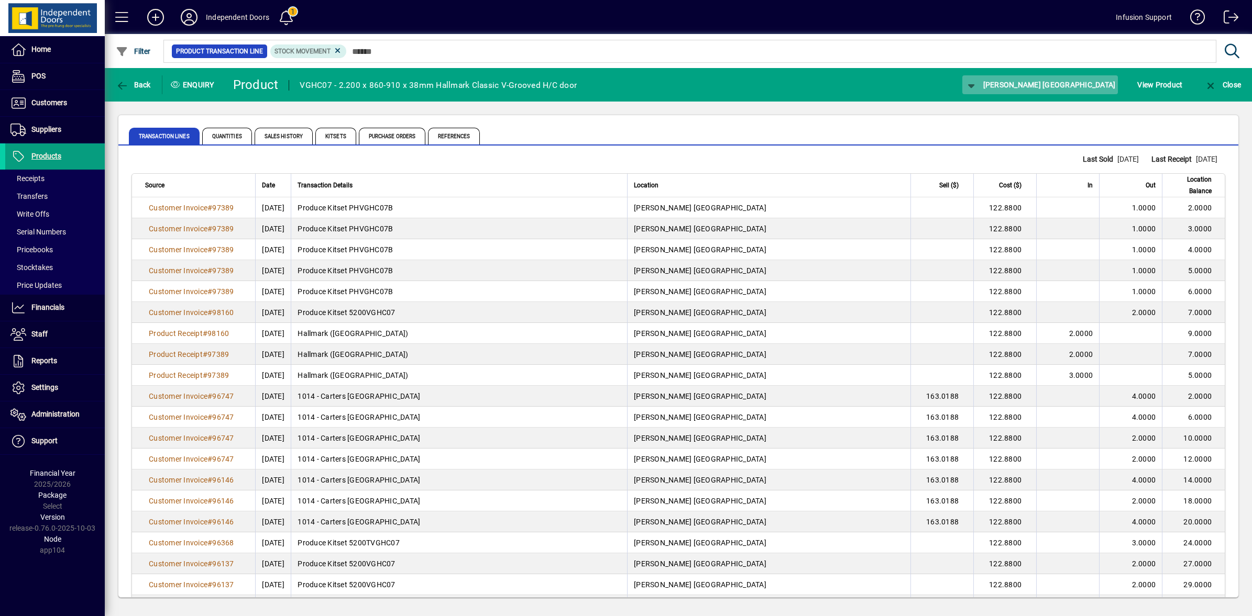
click at [1041, 81] on span "[PERSON_NAME] [GEOGRAPHIC_DATA]" at bounding box center [1040, 85] width 150 height 8
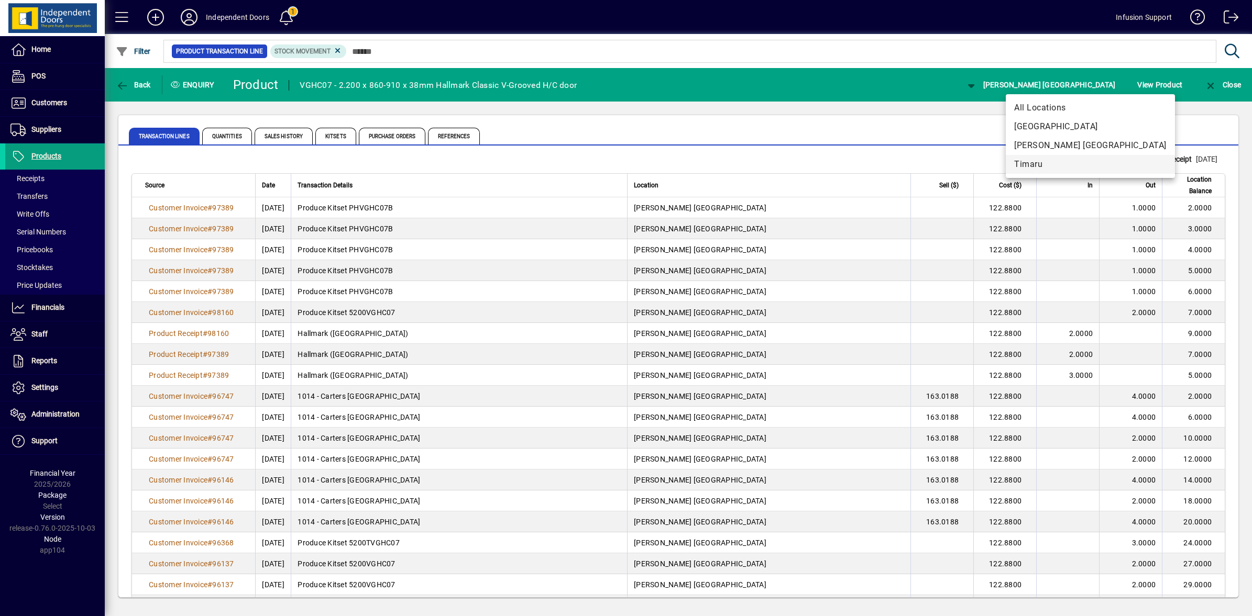
click at [1037, 160] on span "Timaru" at bounding box center [1090, 164] width 152 height 13
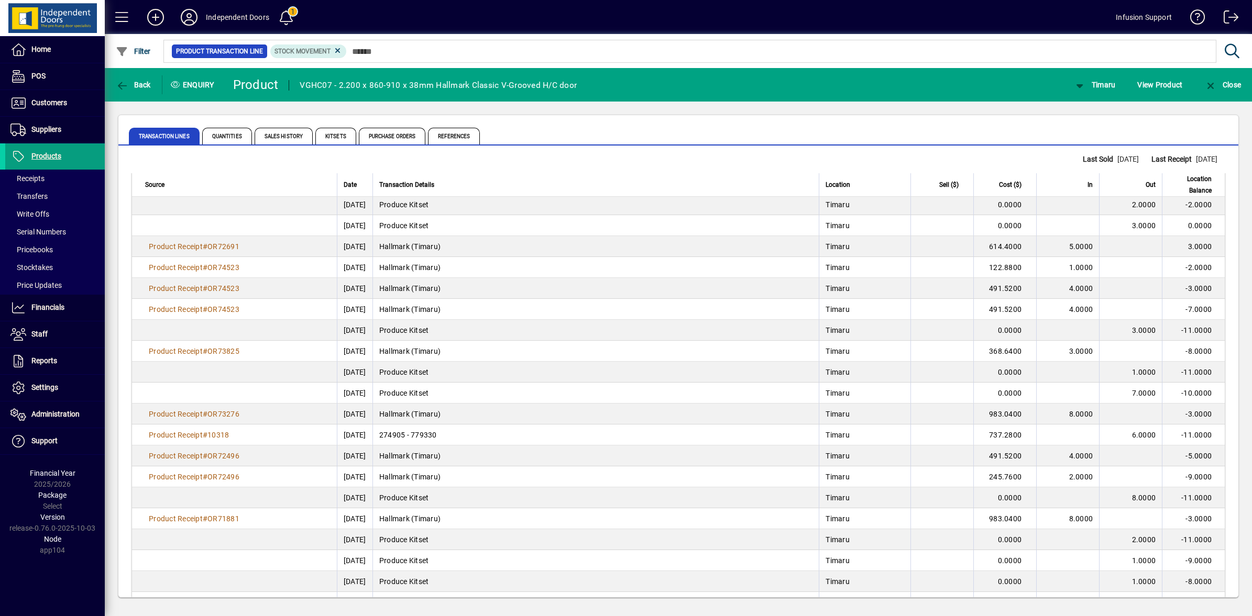
scroll to position [1737, 0]
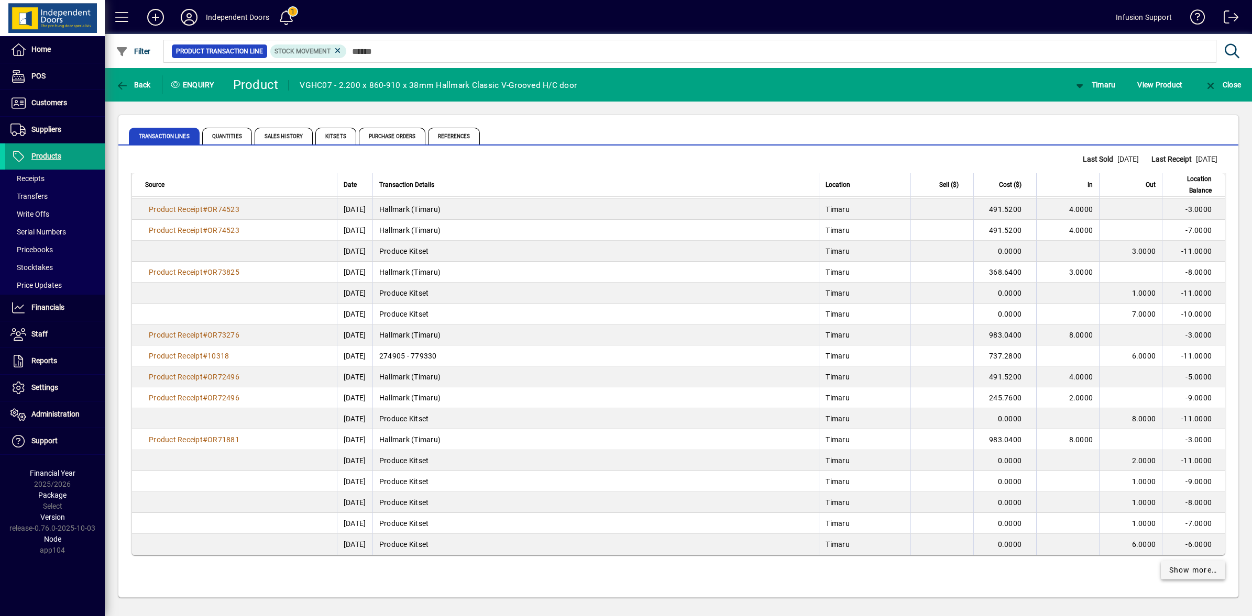
click at [1178, 574] on span "Show more…" at bounding box center [1193, 570] width 48 height 11
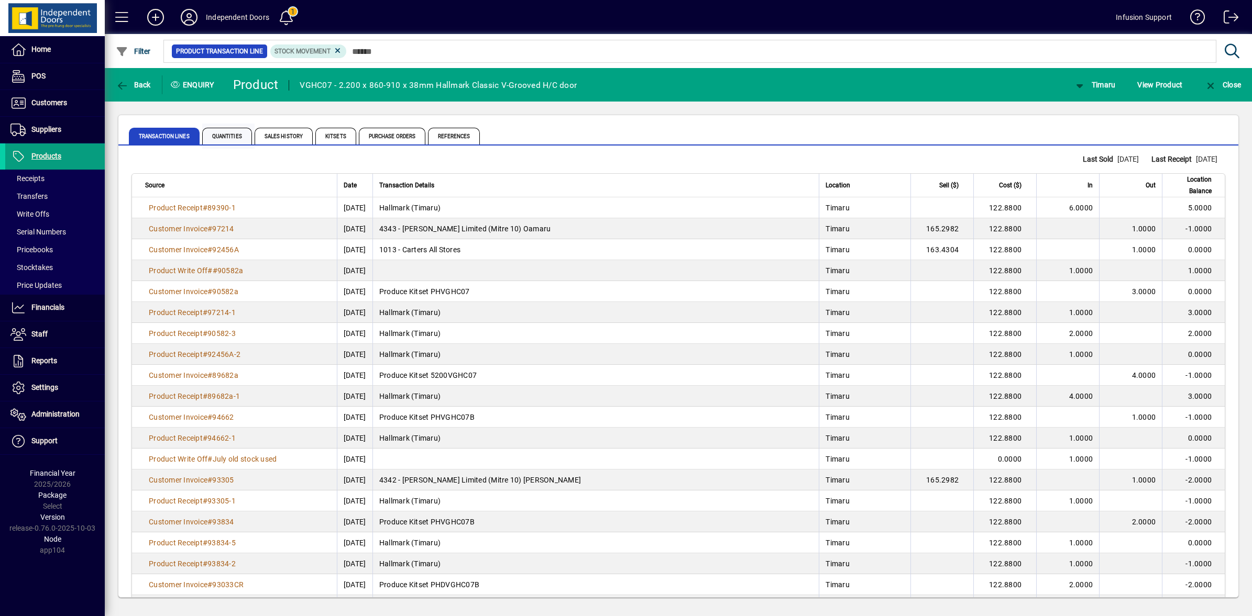
click at [228, 137] on span "Quantities" at bounding box center [227, 136] width 50 height 17
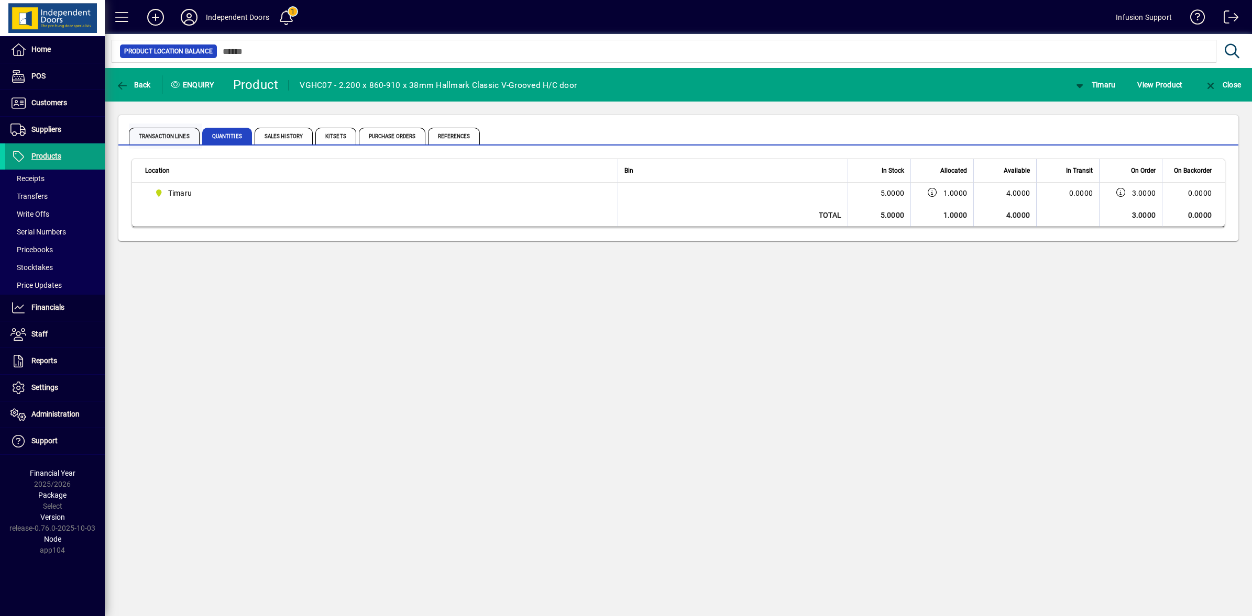
click at [174, 136] on span "Transaction Lines" at bounding box center [164, 136] width 71 height 17
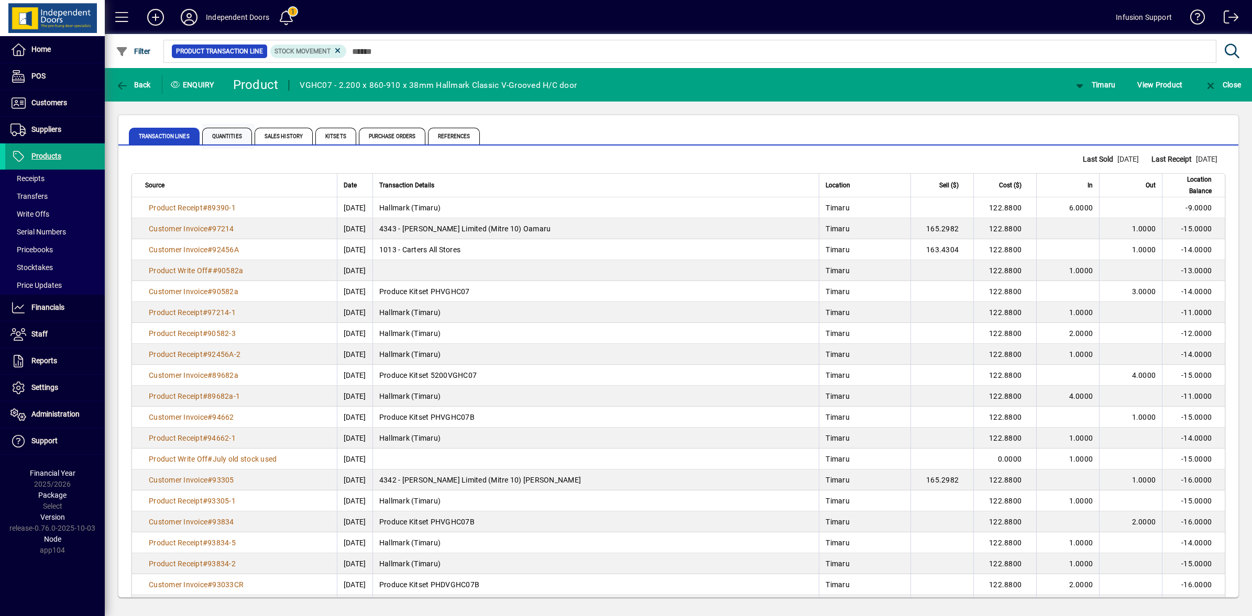
click at [224, 135] on span "Quantities" at bounding box center [227, 136] width 50 height 17
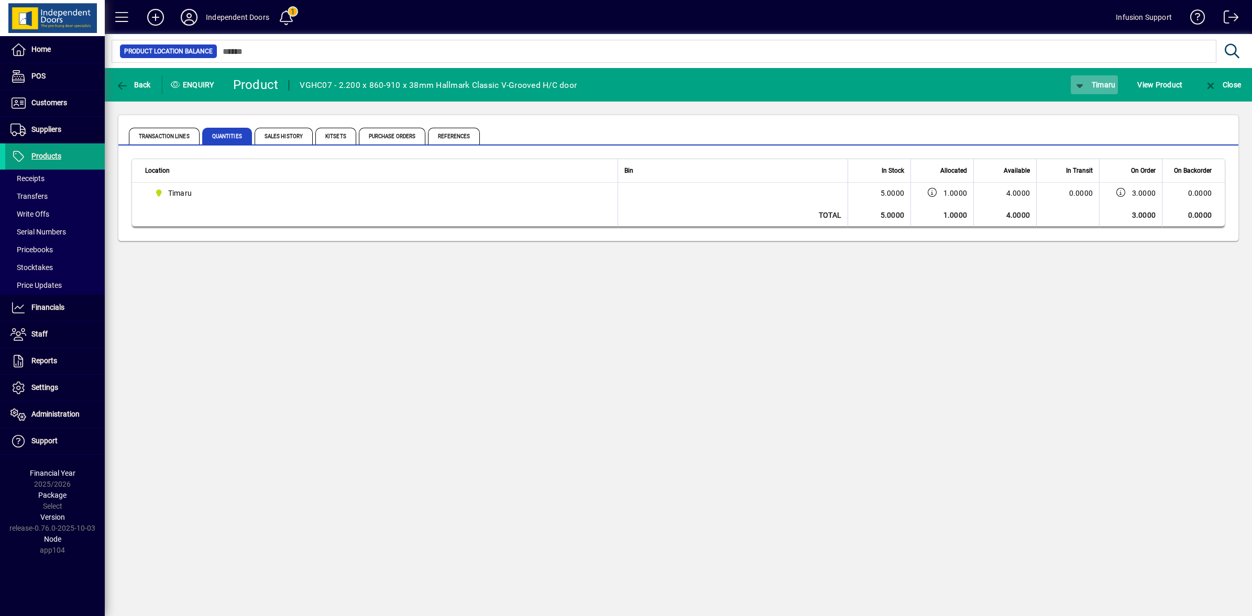
click at [1080, 86] on icon "button" at bounding box center [1079, 86] width 13 height 10
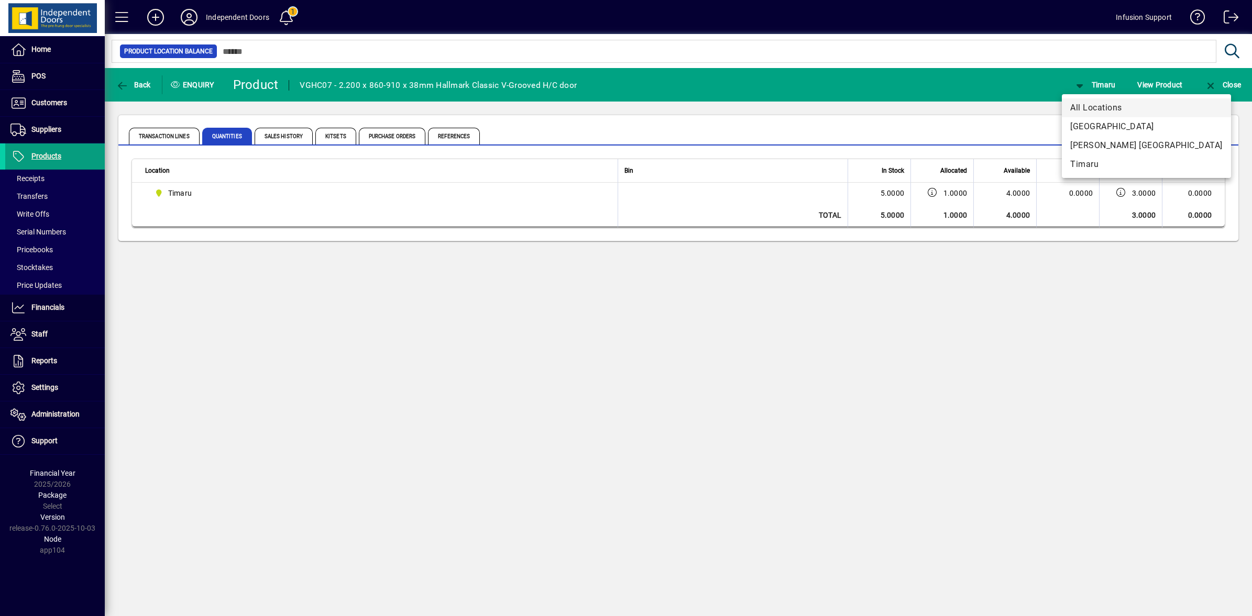
click at [1084, 111] on span "All Locations" at bounding box center [1146, 108] width 152 height 13
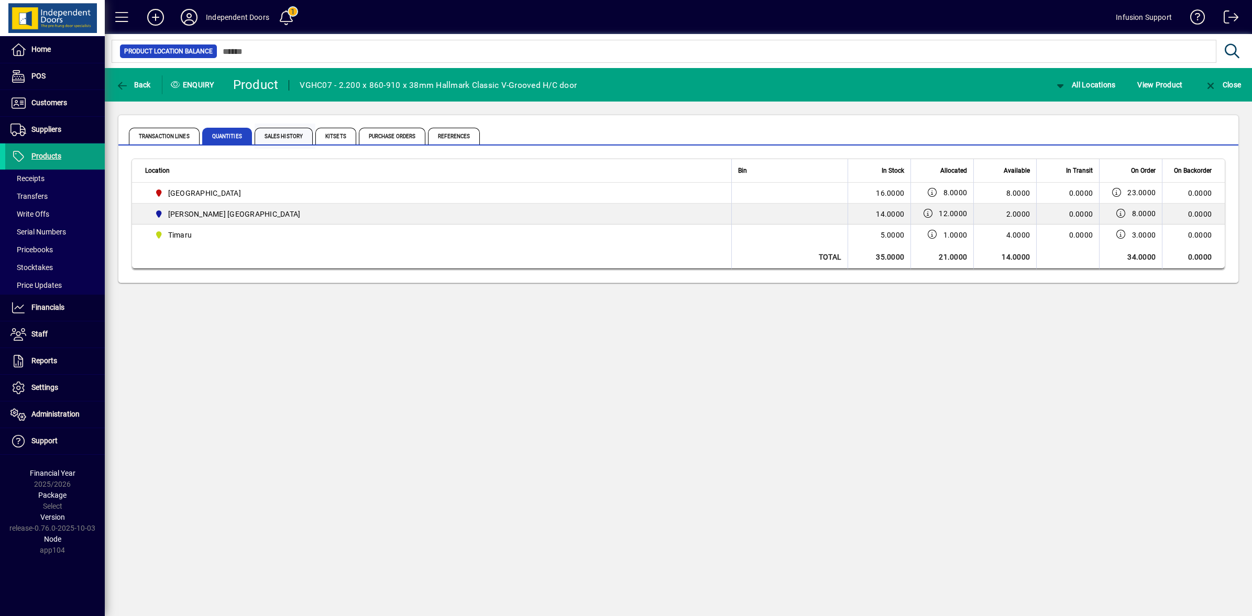
click at [296, 131] on span "Sales History" at bounding box center [283, 136] width 58 height 17
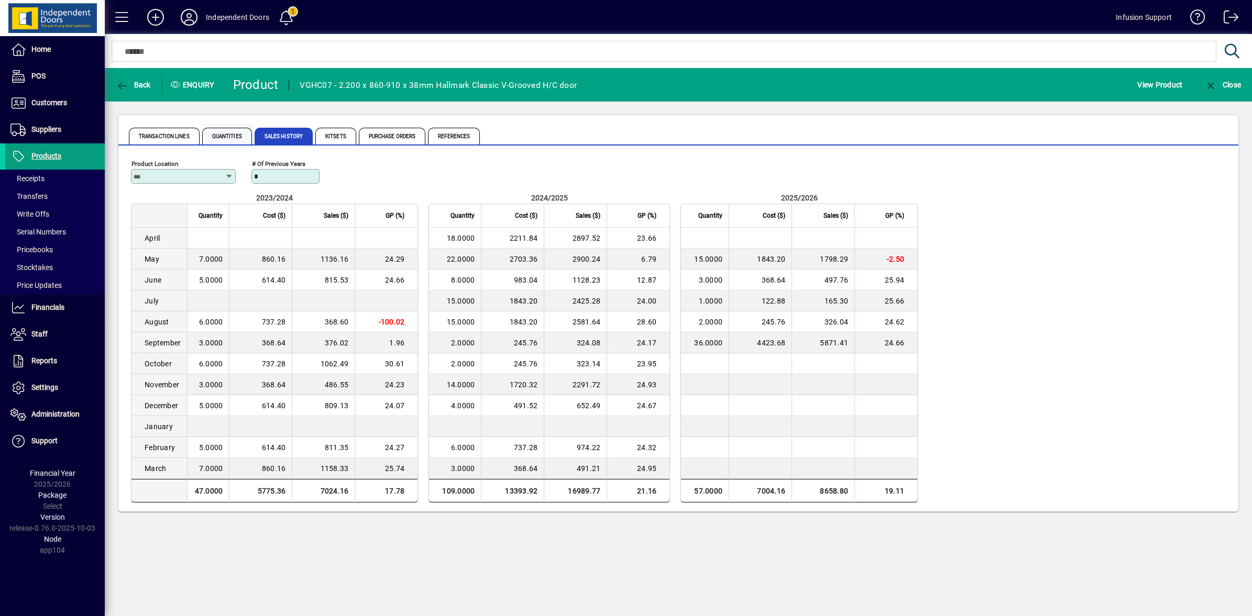
click at [222, 134] on span "Quantities" at bounding box center [227, 136] width 50 height 17
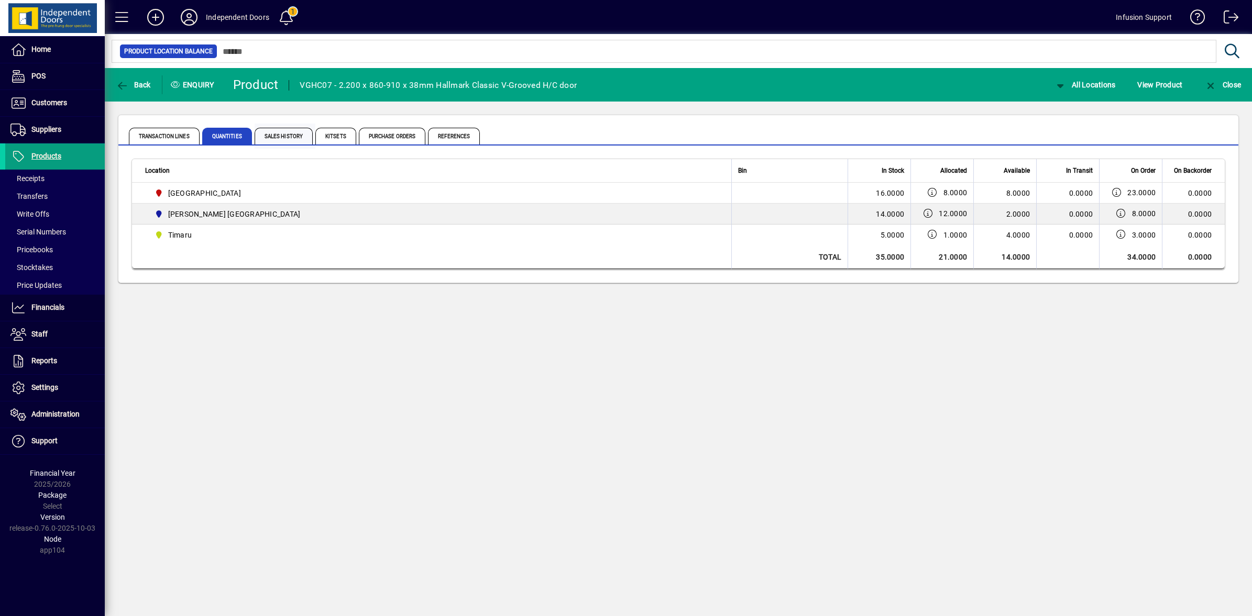
drag, startPoint x: 278, startPoint y: 127, endPoint x: 281, endPoint y: 135, distance: 8.3
click at [278, 128] on span "Sales History" at bounding box center [284, 136] width 61 height 25
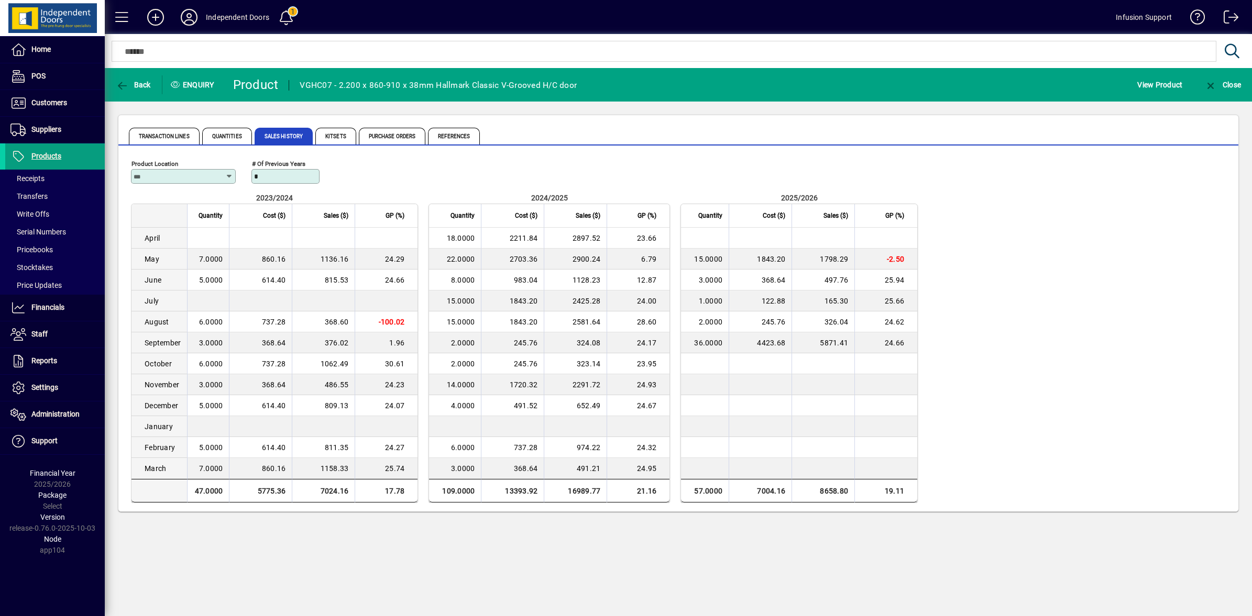
click at [226, 176] on icon at bounding box center [229, 176] width 8 height 8
click at [161, 217] on div "[GEOGRAPHIC_DATA]" at bounding box center [207, 217] width 136 height 11
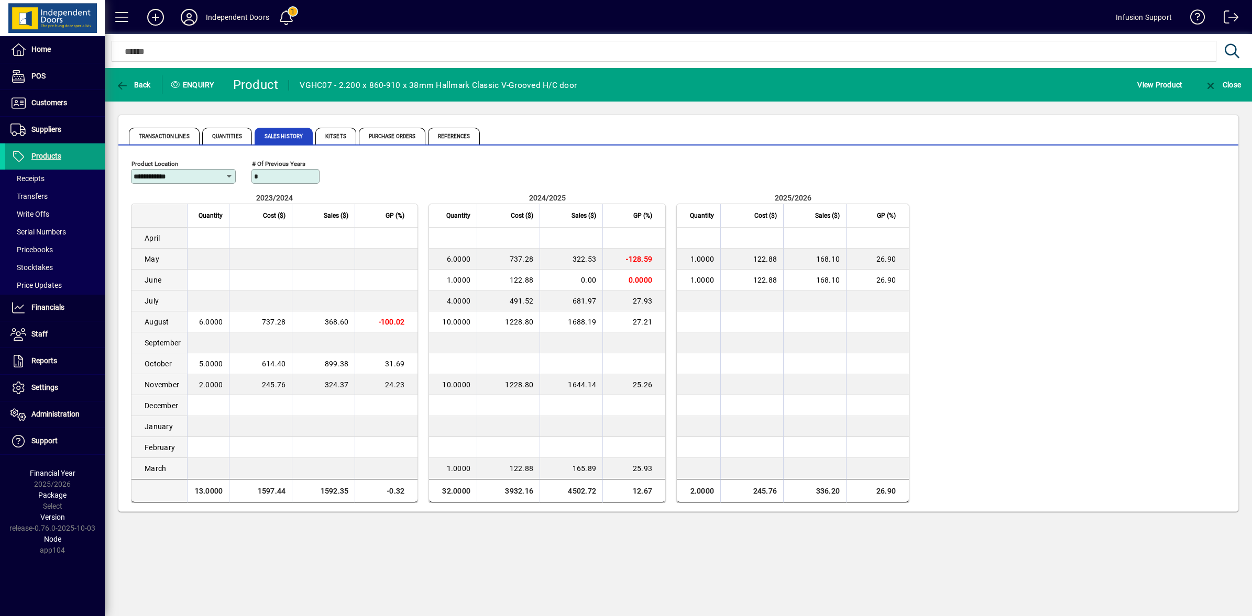
click at [227, 178] on icon at bounding box center [229, 176] width 8 height 8
click at [208, 236] on div "[PERSON_NAME] [GEOGRAPHIC_DATA]" at bounding box center [207, 237] width 136 height 11
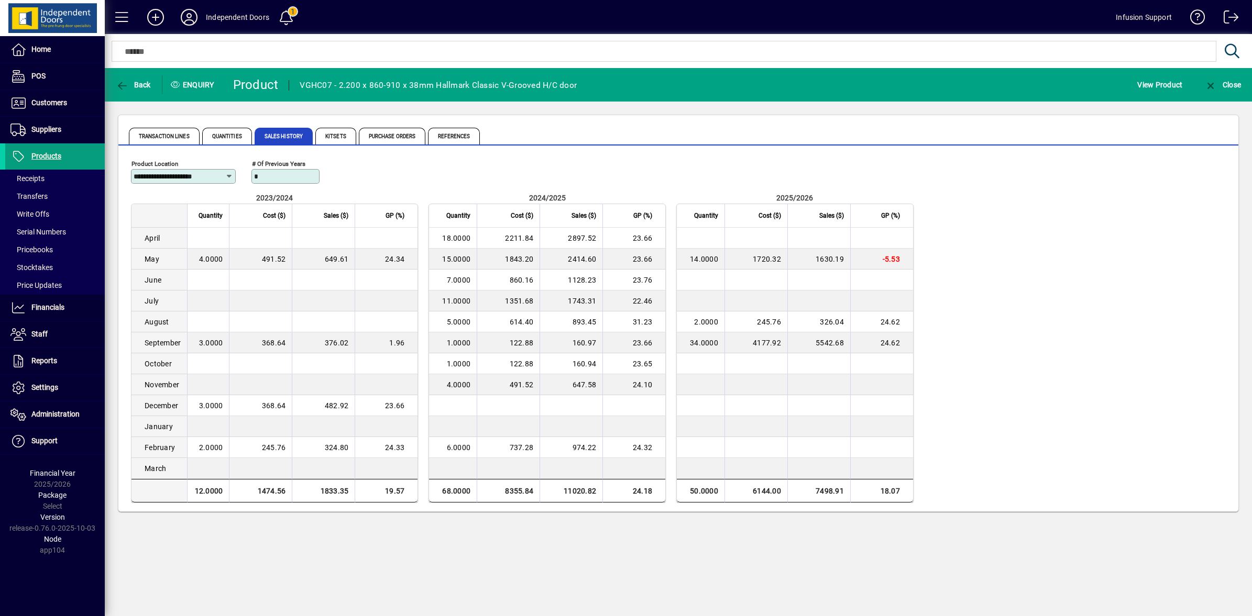
click at [228, 172] on icon at bounding box center [229, 176] width 8 height 8
click at [168, 257] on div "Timaru" at bounding box center [207, 257] width 136 height 11
type input "******"
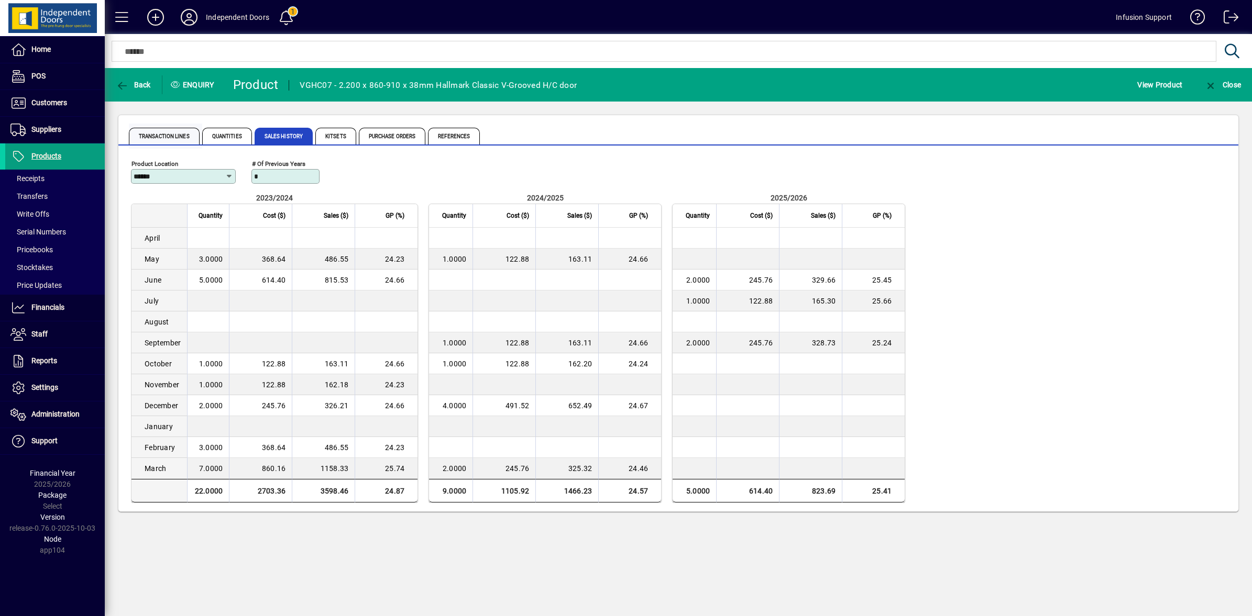
click at [164, 140] on span "Transaction Lines" at bounding box center [164, 136] width 71 height 17
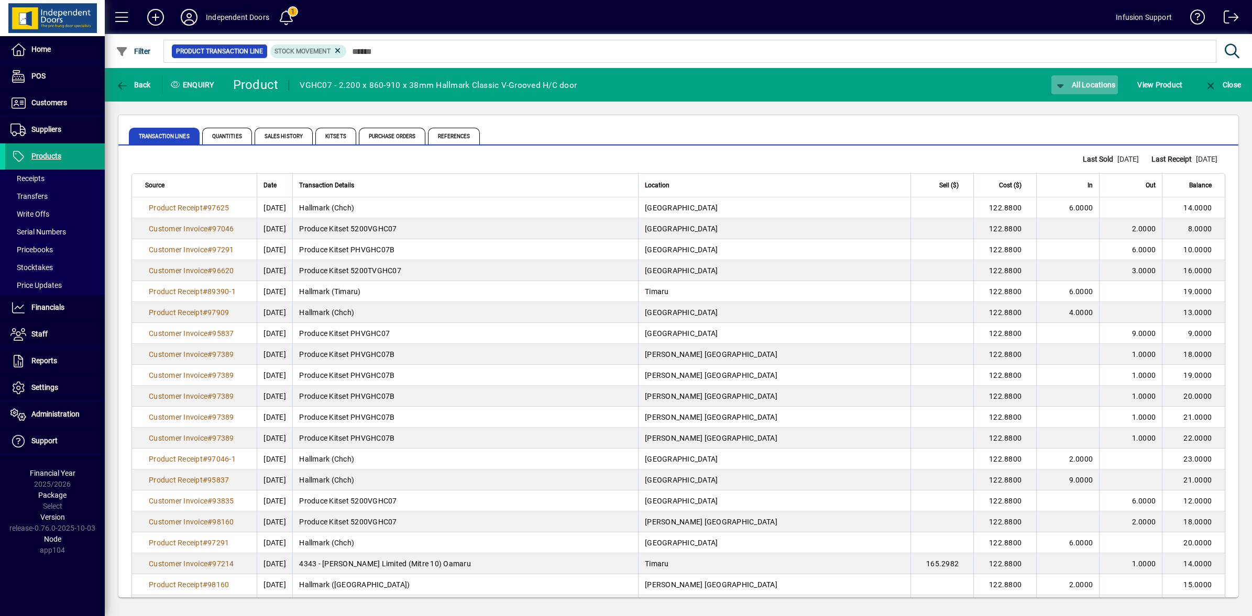
click at [1058, 89] on icon "button" at bounding box center [1060, 86] width 13 height 10
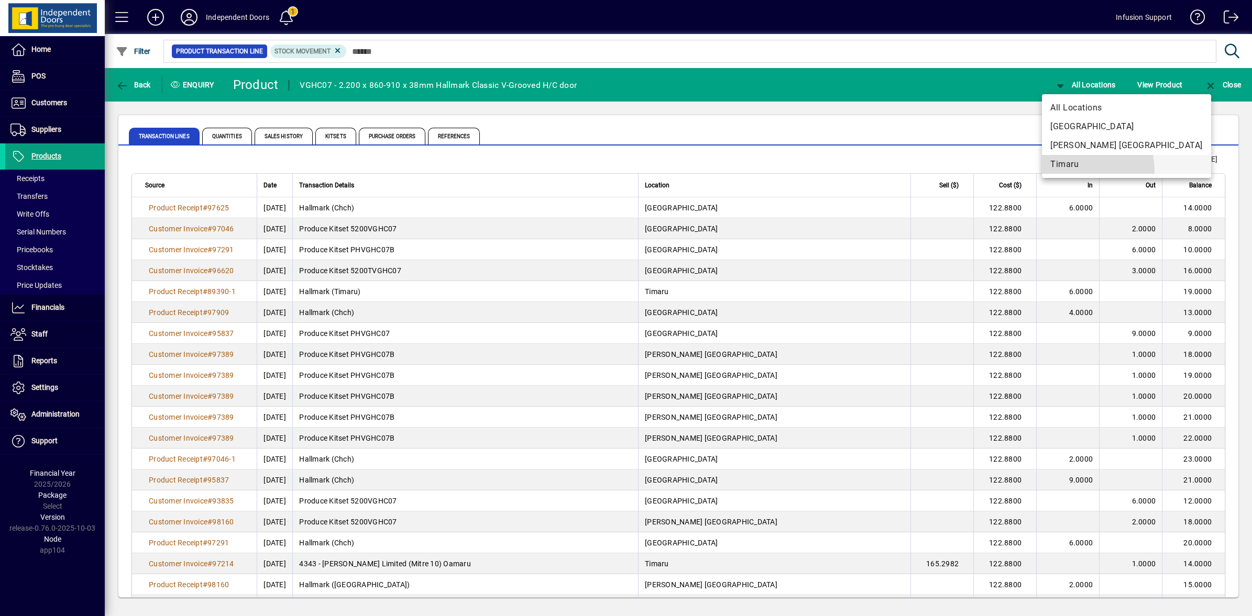
click at [1070, 171] on button "Timaru" at bounding box center [1126, 164] width 169 height 19
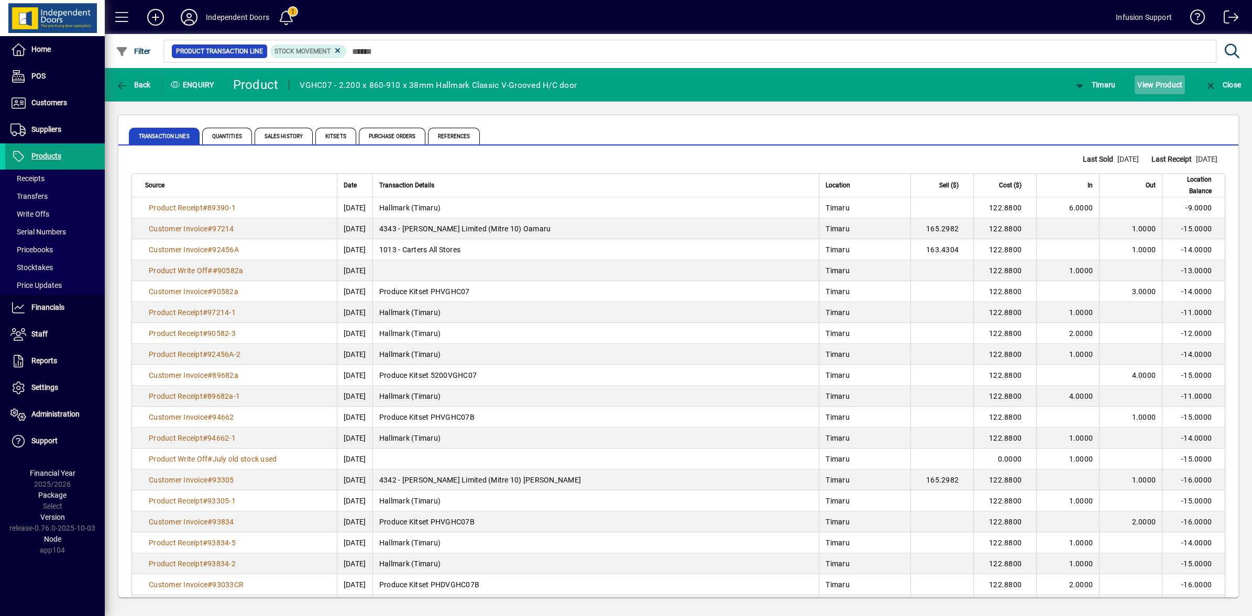
click at [1164, 89] on span "View Product" at bounding box center [1159, 84] width 45 height 17
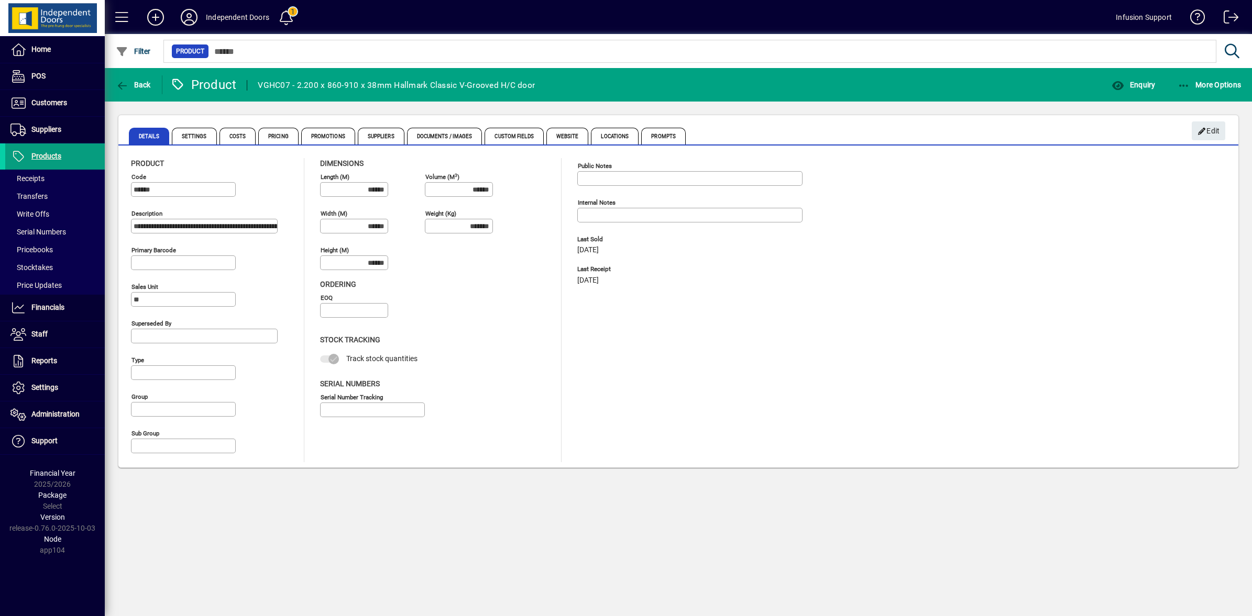
type input "**********"
type input "****"
